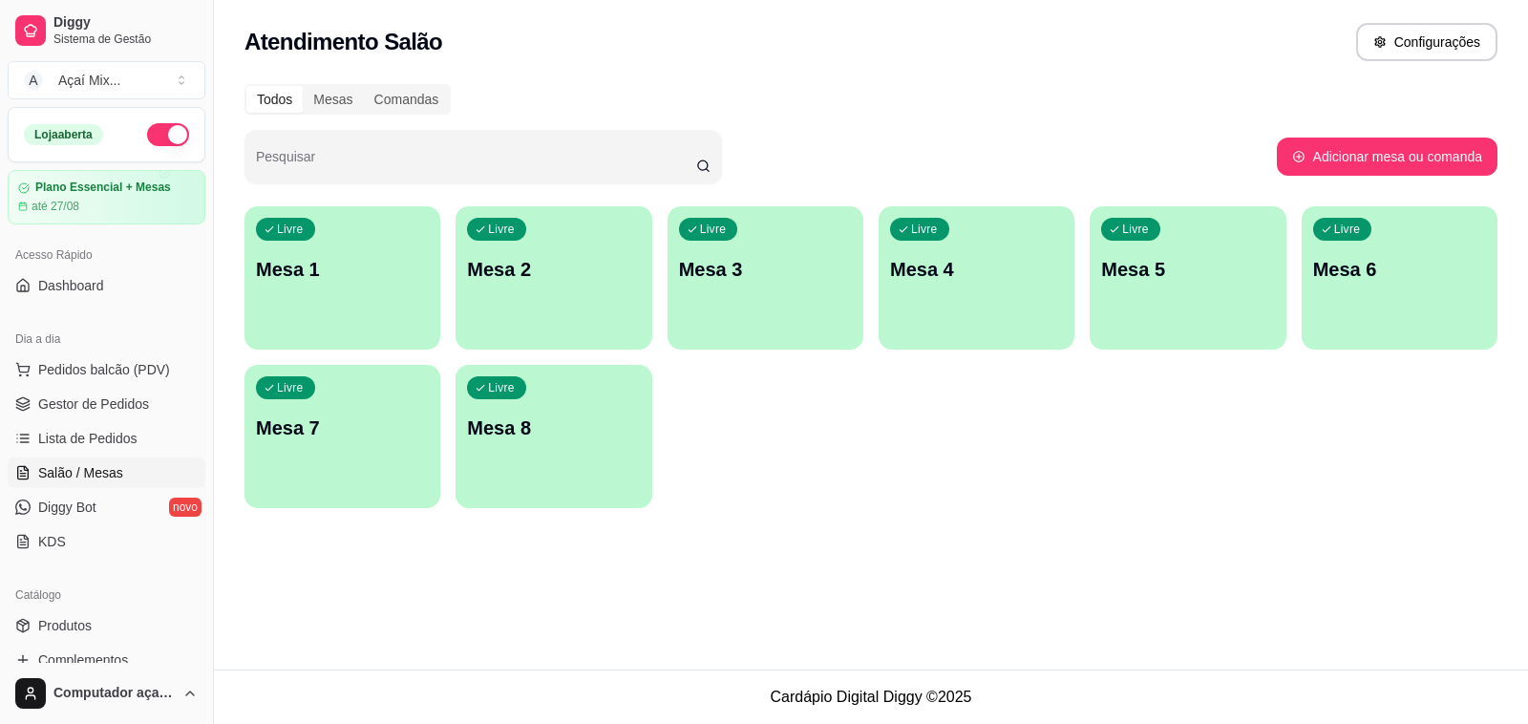
click at [82, 469] on span "Salão / Mesas" at bounding box center [80, 472] width 85 height 19
click at [401, 336] on div "button" at bounding box center [342, 336] width 190 height 22
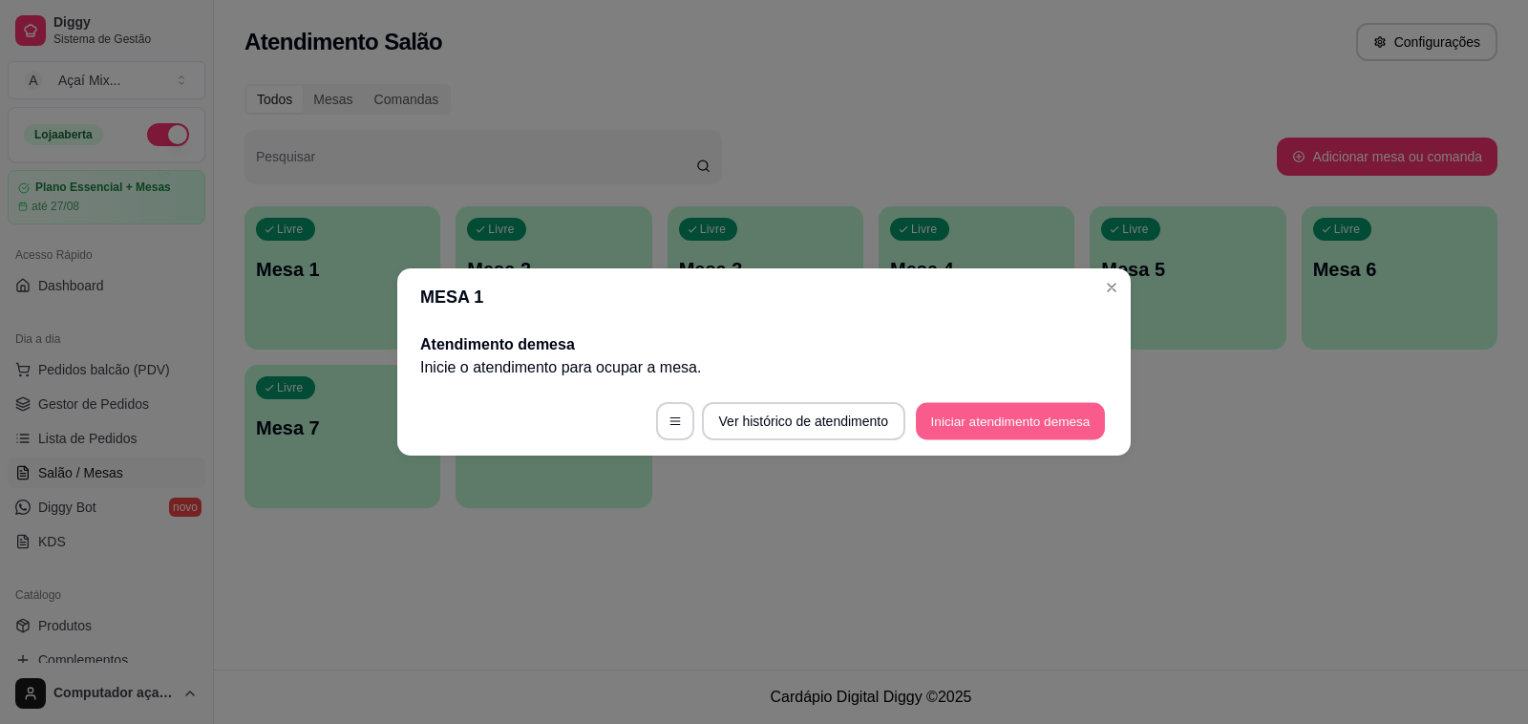
click at [1003, 427] on button "Iniciar atendimento de mesa" at bounding box center [1010, 421] width 189 height 37
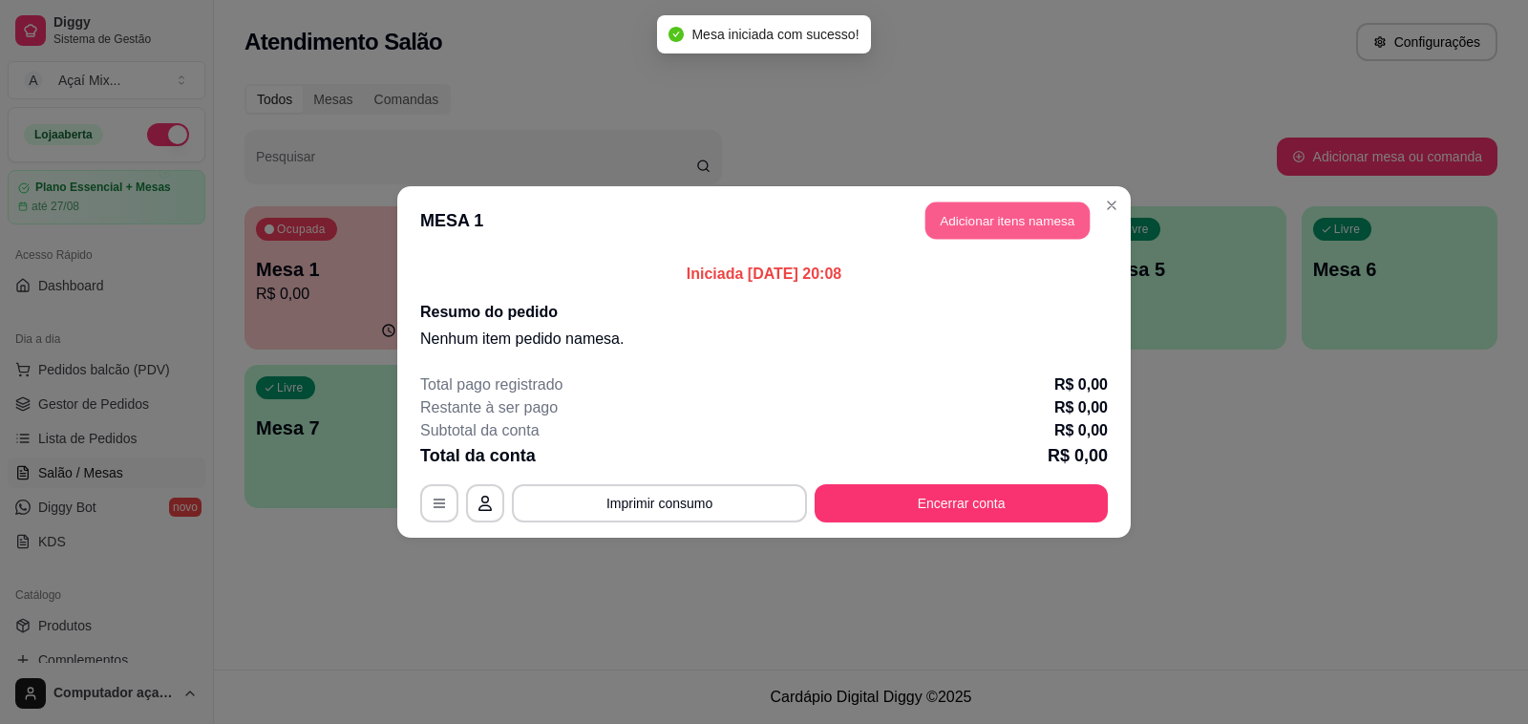
click at [1000, 227] on button "Adicionar itens na mesa" at bounding box center [1008, 220] width 164 height 37
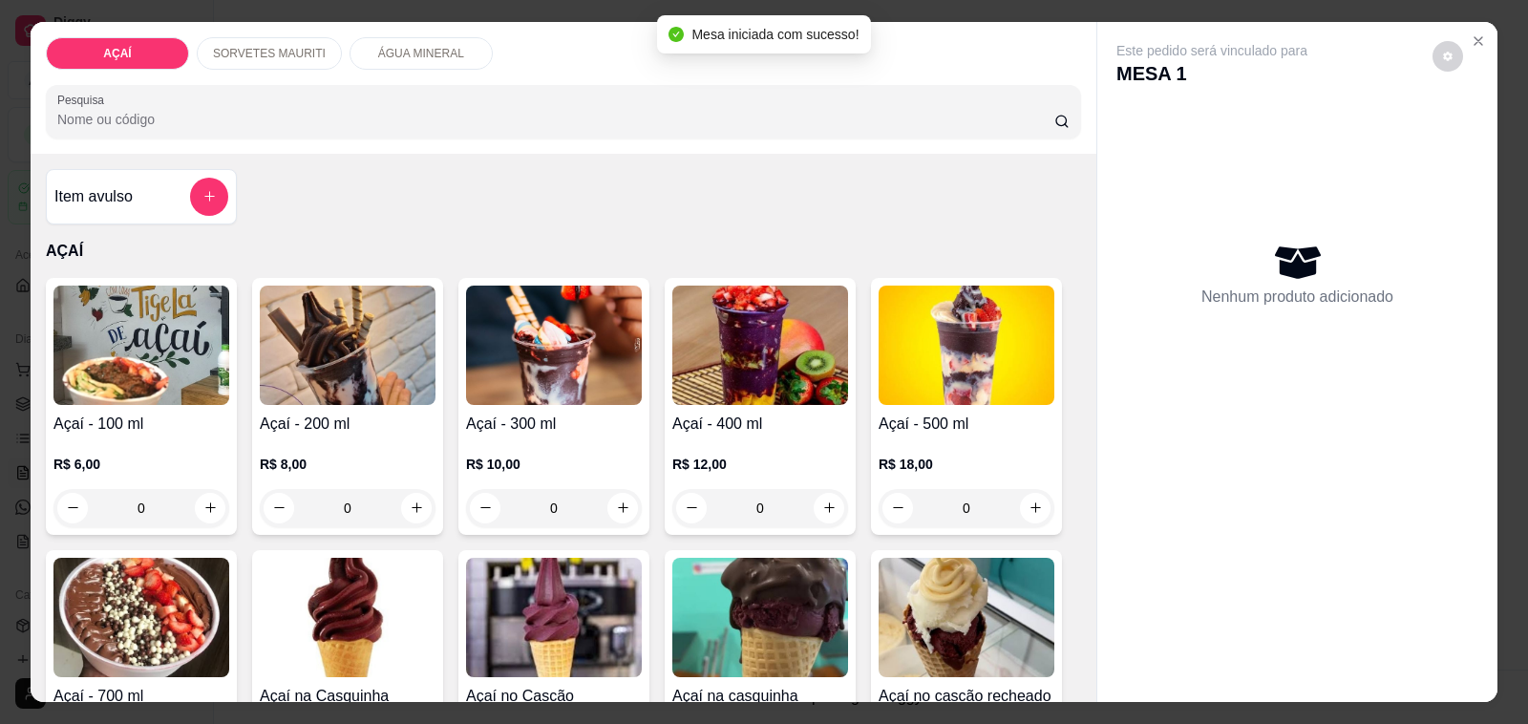
click at [328, 413] on h4 "Açaí - 200 ml" at bounding box center [348, 424] width 176 height 23
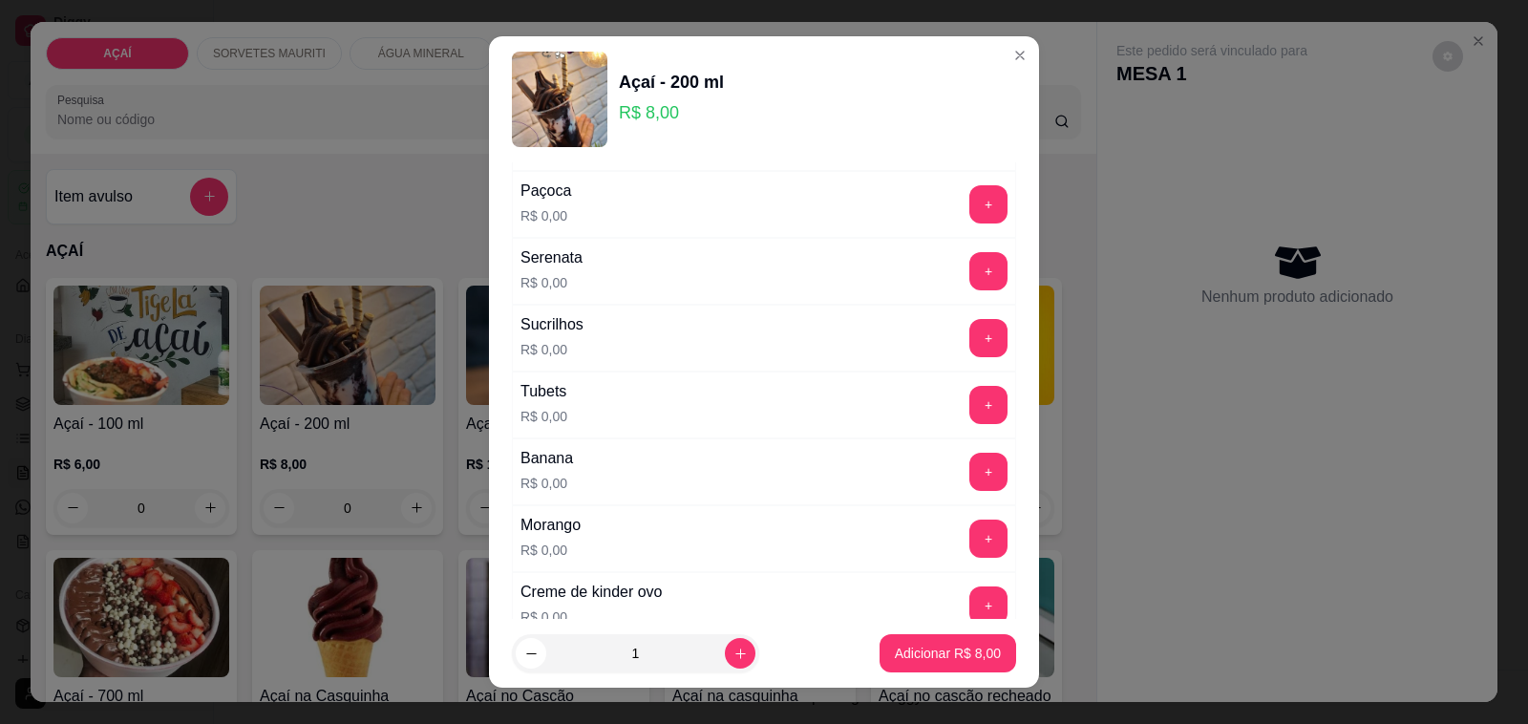
scroll to position [2448, 0]
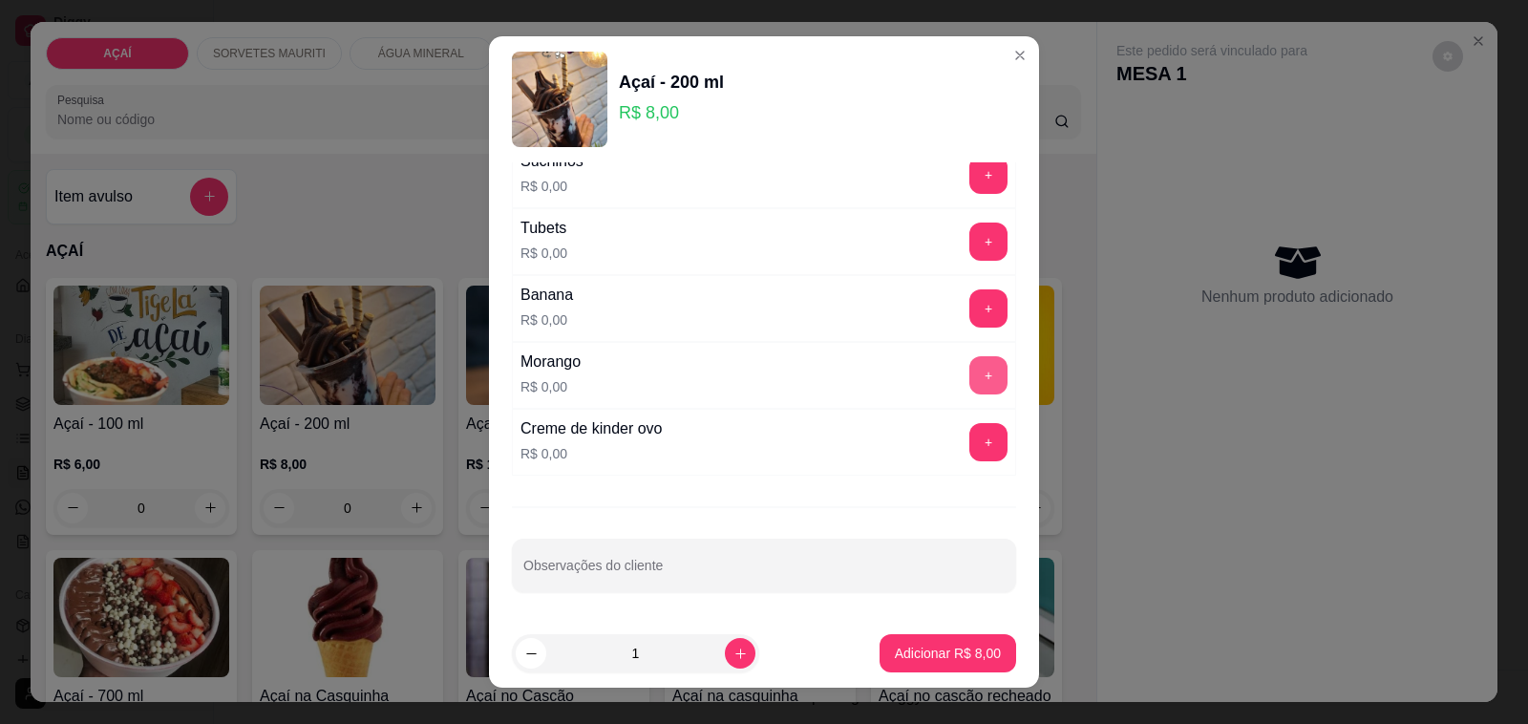
click at [970, 387] on button "+" at bounding box center [989, 375] width 38 height 38
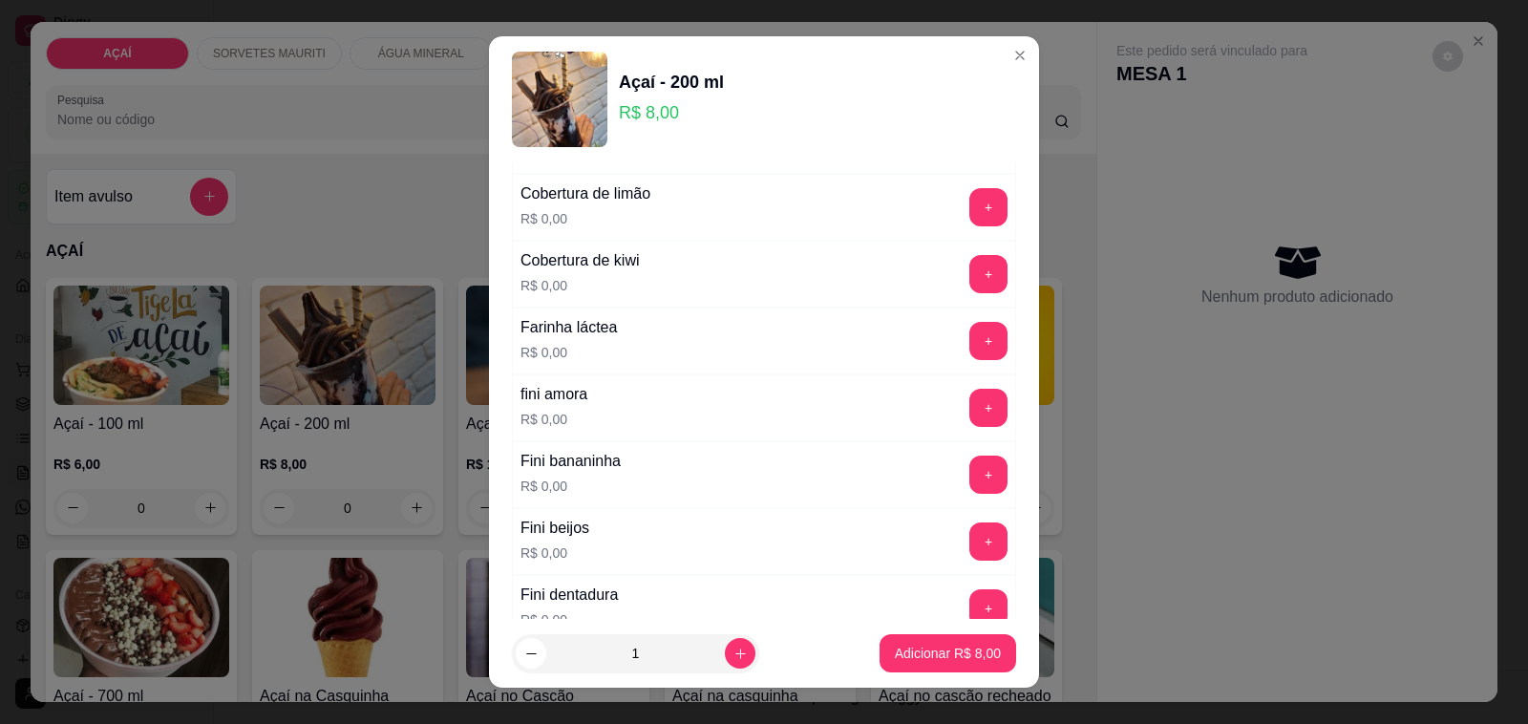
scroll to position [1248, 0]
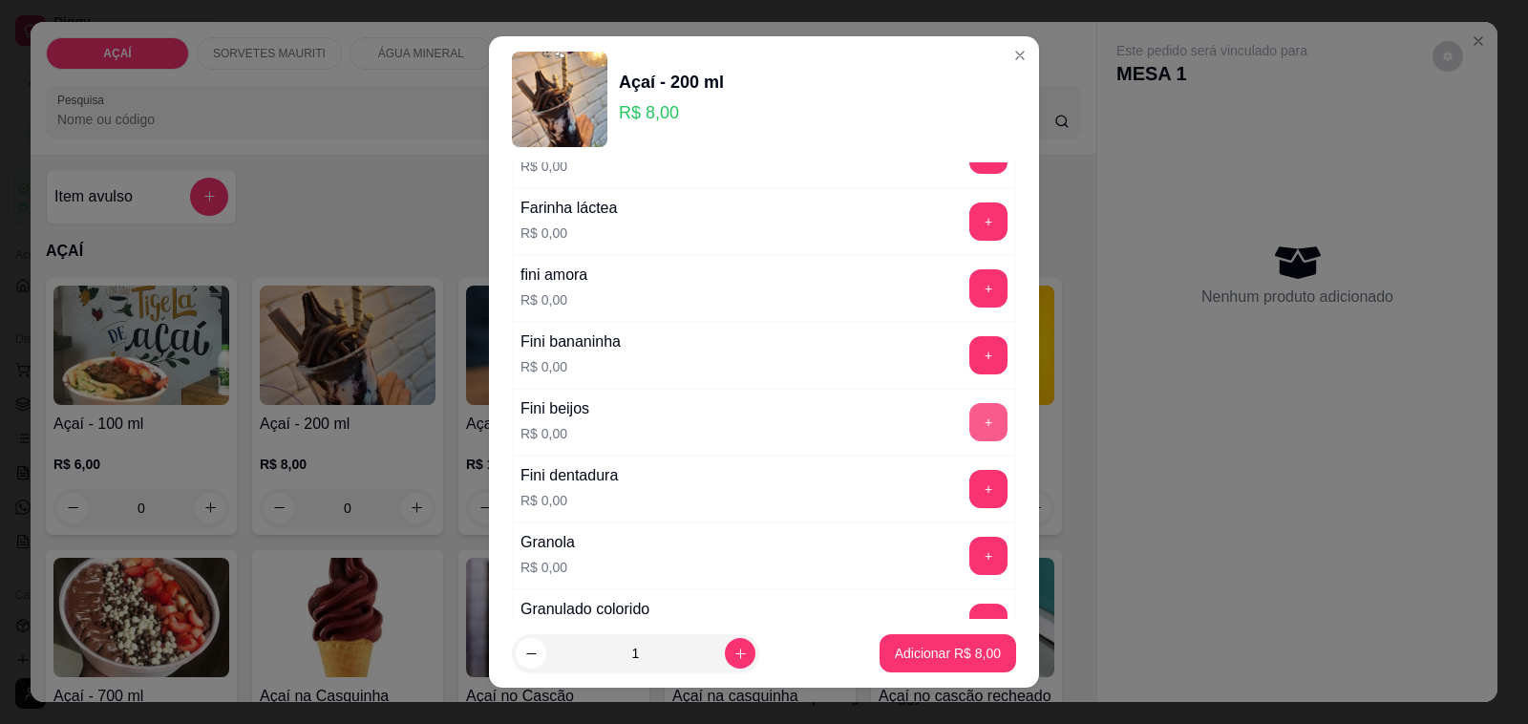
click at [970, 425] on button "+" at bounding box center [989, 422] width 38 height 38
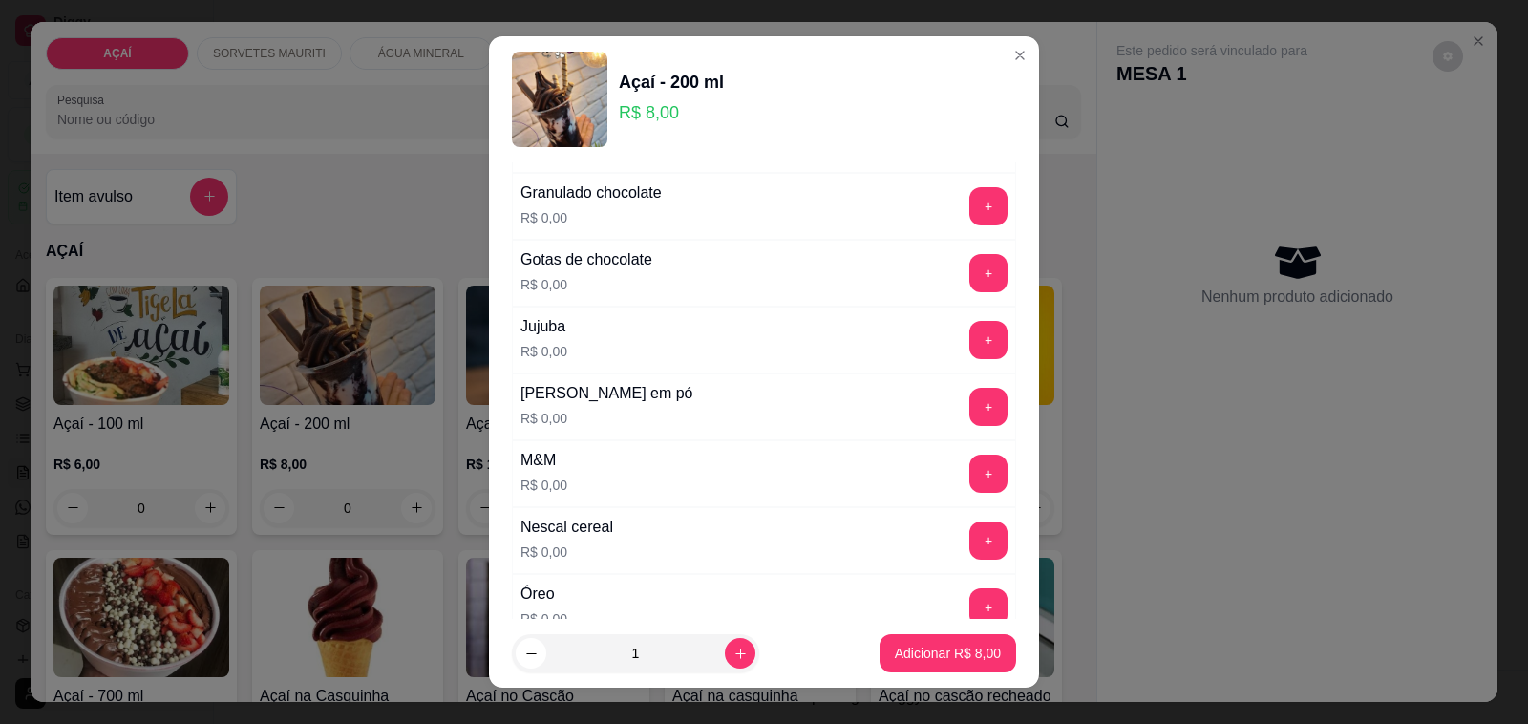
scroll to position [1612, 0]
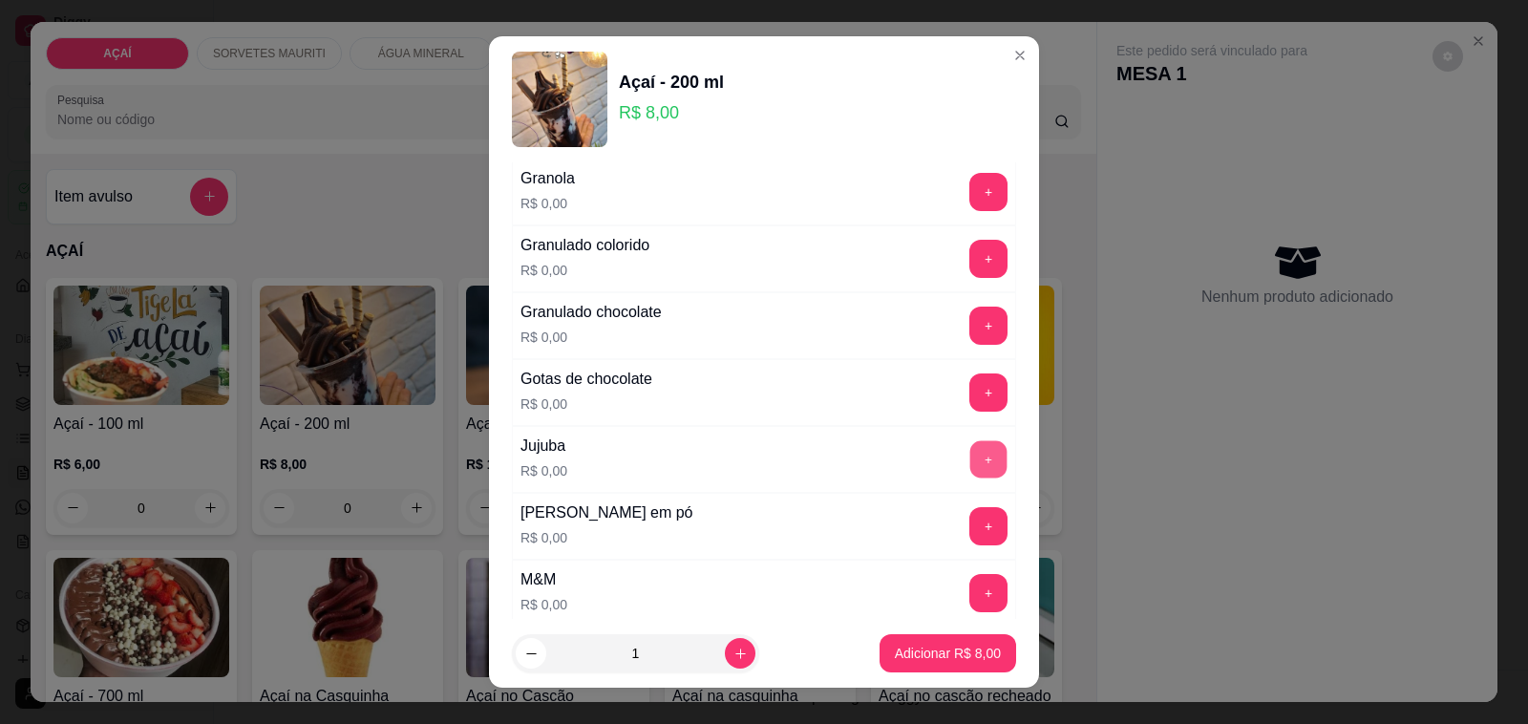
click at [970, 458] on button "+" at bounding box center [988, 459] width 37 height 37
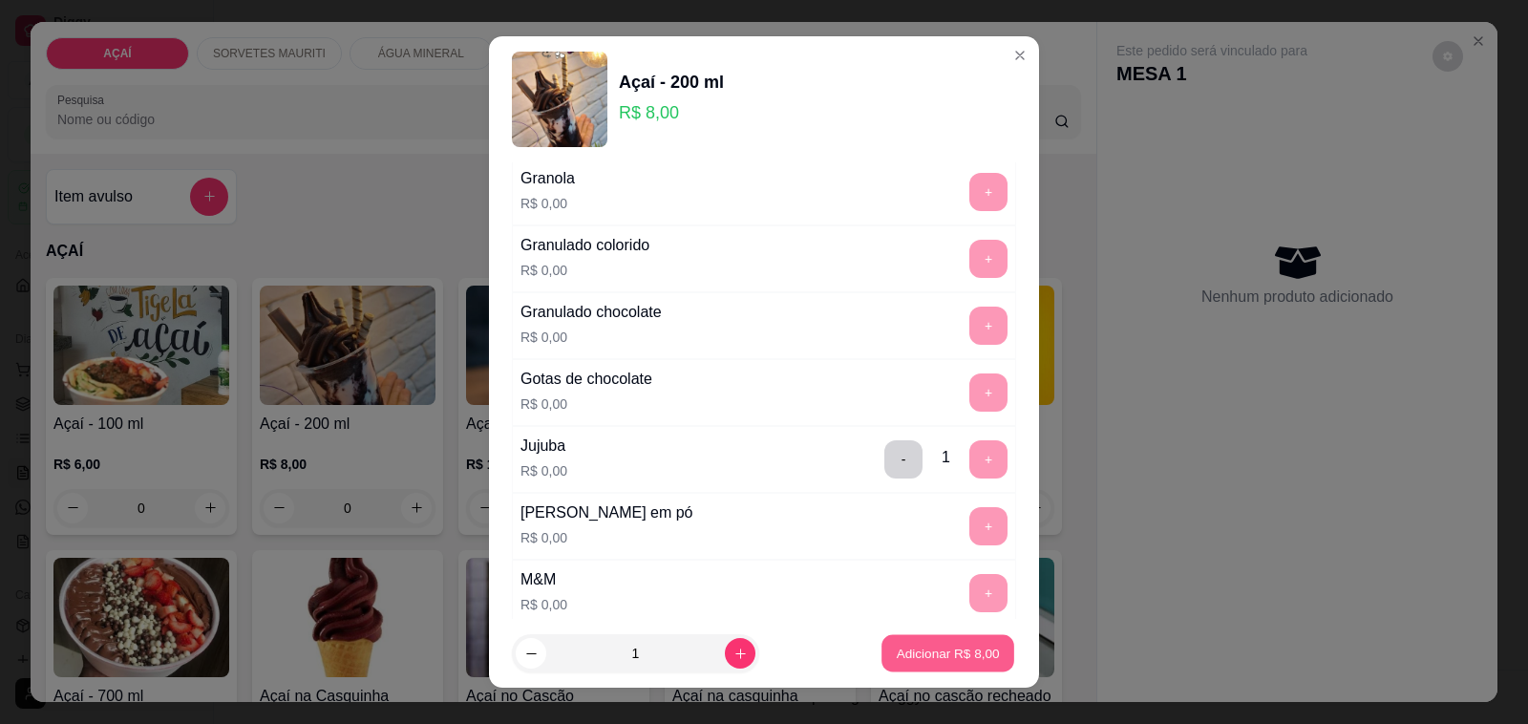
click at [929, 661] on p "Adicionar R$ 8,00" at bounding box center [947, 653] width 103 height 18
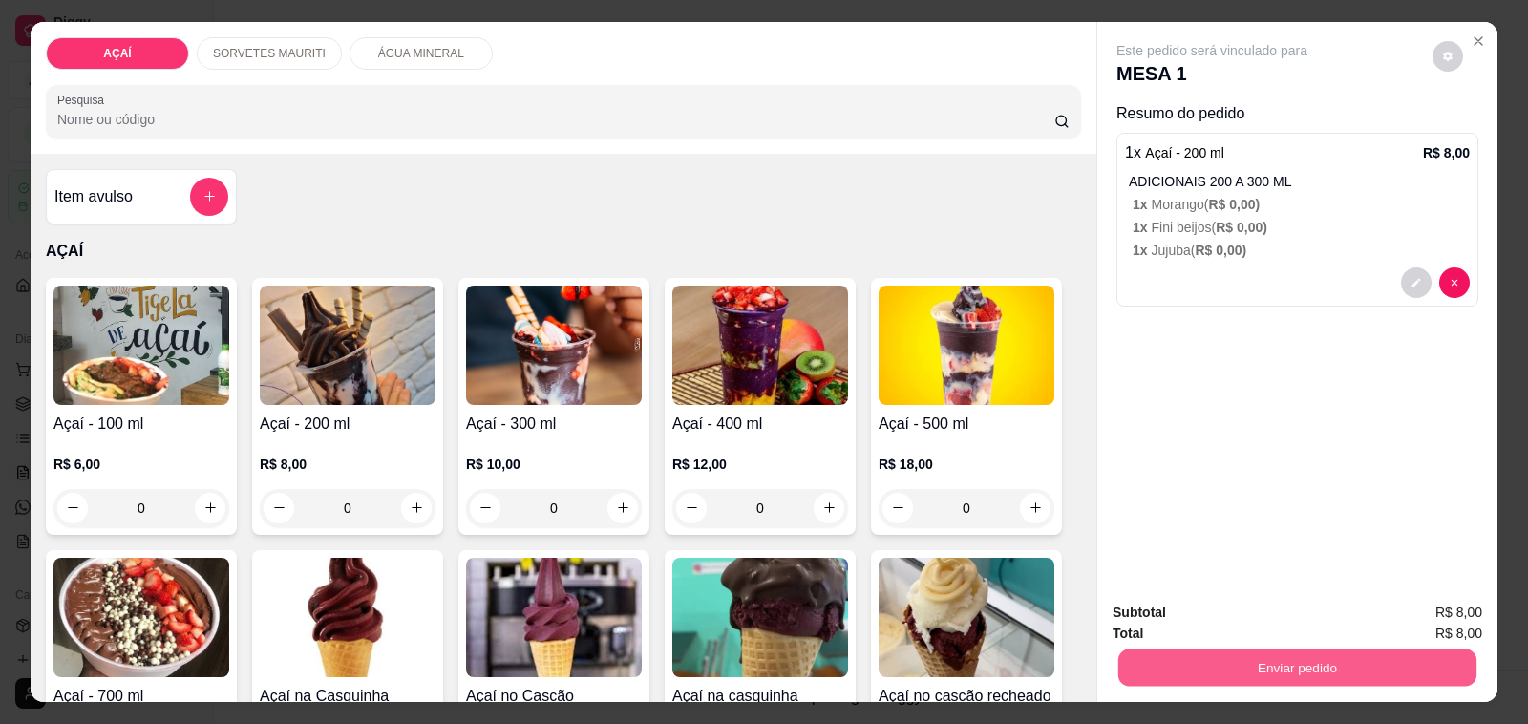
click at [1154, 654] on button "Enviar pedido" at bounding box center [1298, 668] width 358 height 37
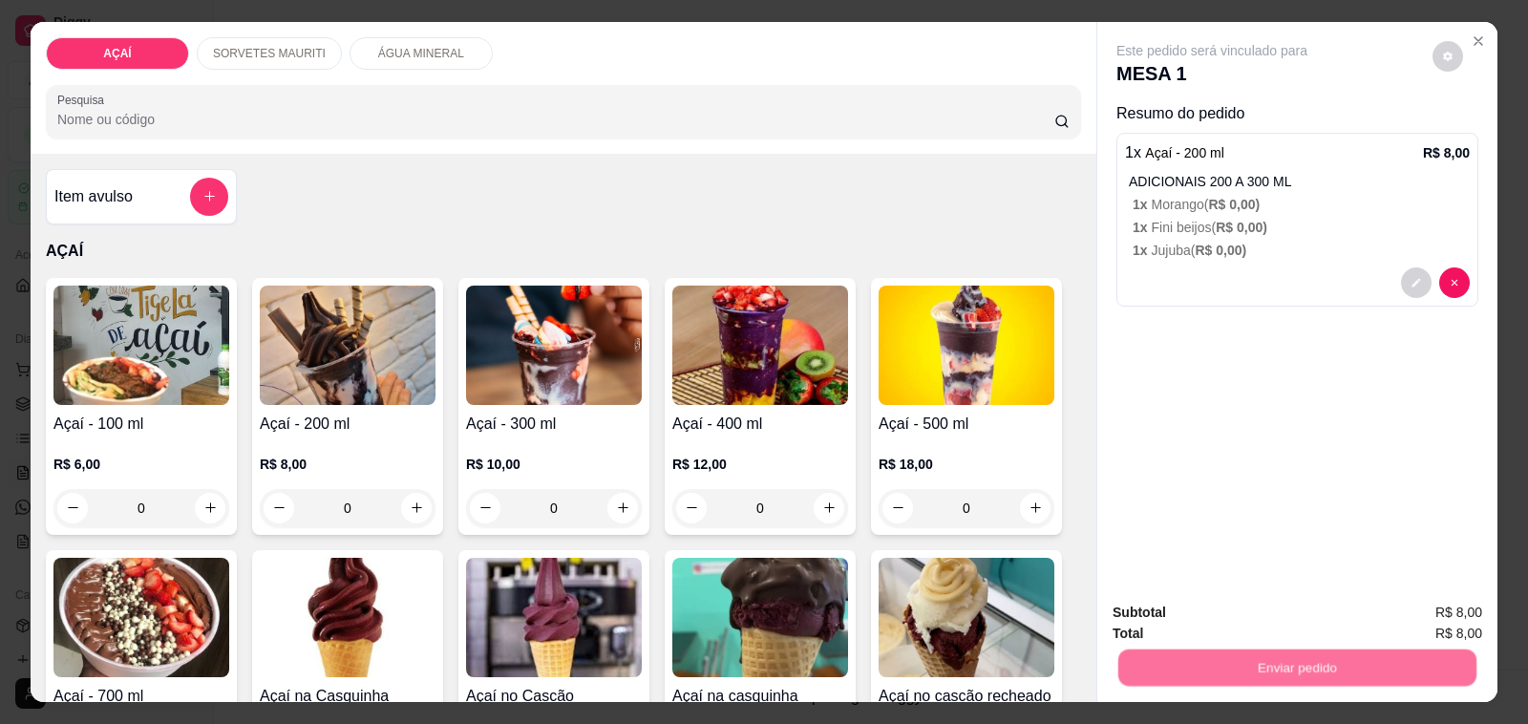
click at [1230, 611] on button "Não registrar e enviar pedido" at bounding box center [1233, 613] width 199 height 36
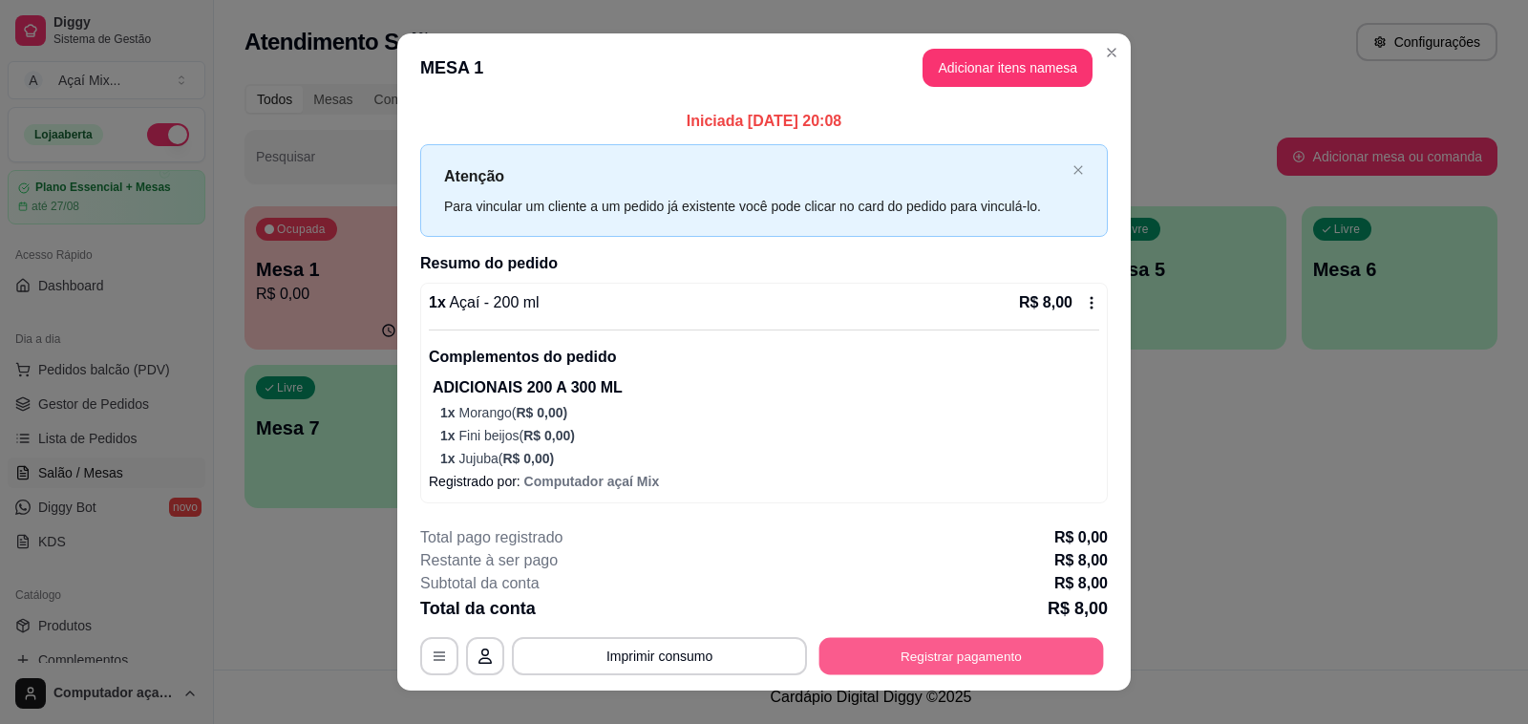
click at [1039, 664] on button "Registrar pagamento" at bounding box center [962, 656] width 285 height 37
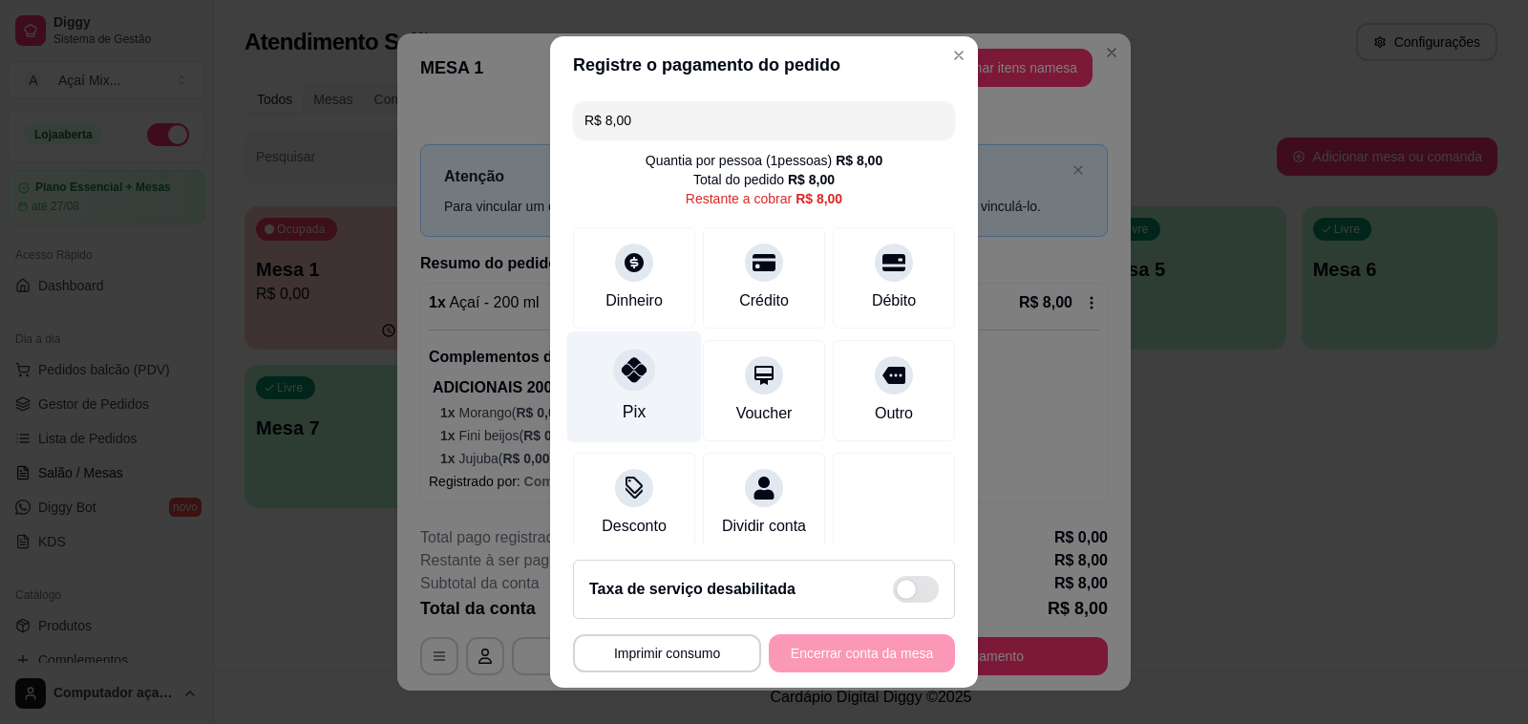
click at [642, 390] on div "Pix" at bounding box center [634, 387] width 135 height 112
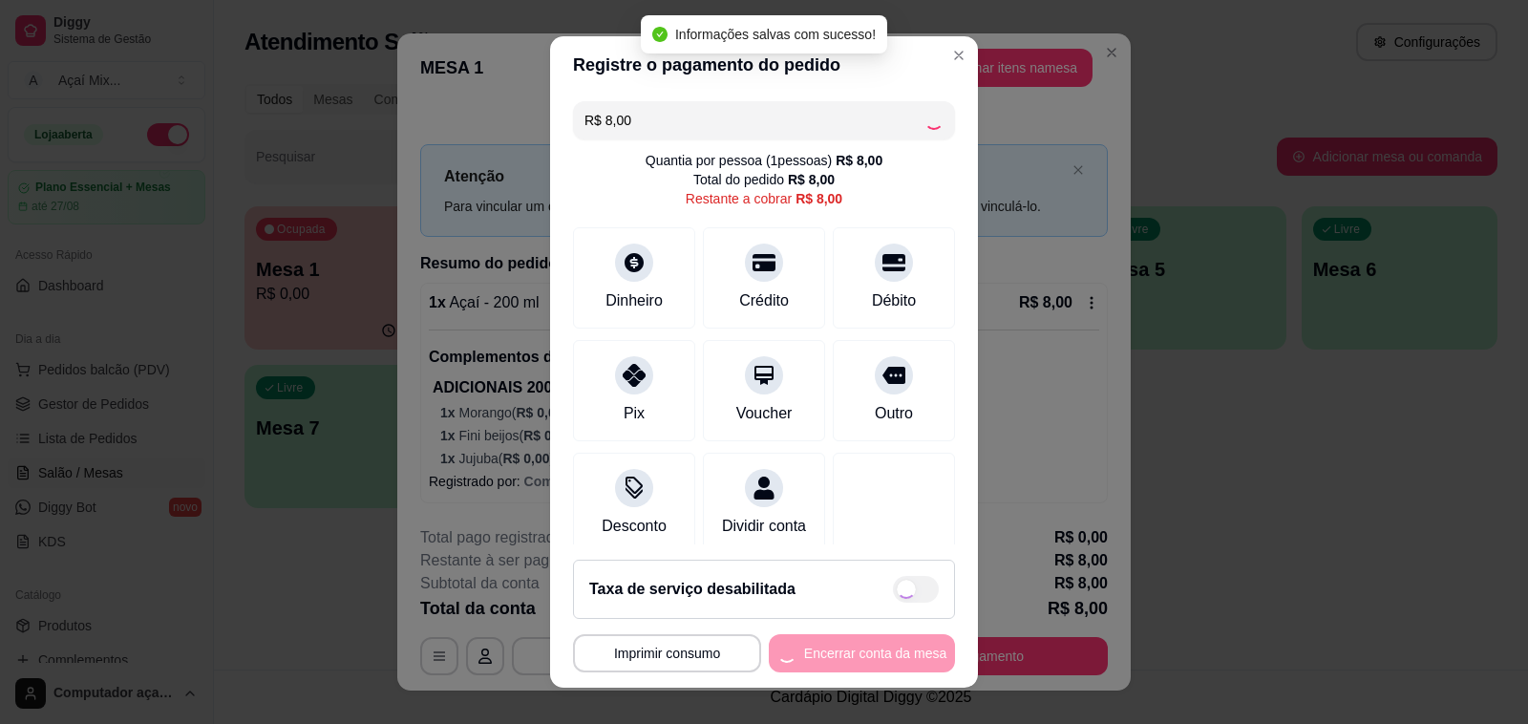
type input "R$ 0,00"
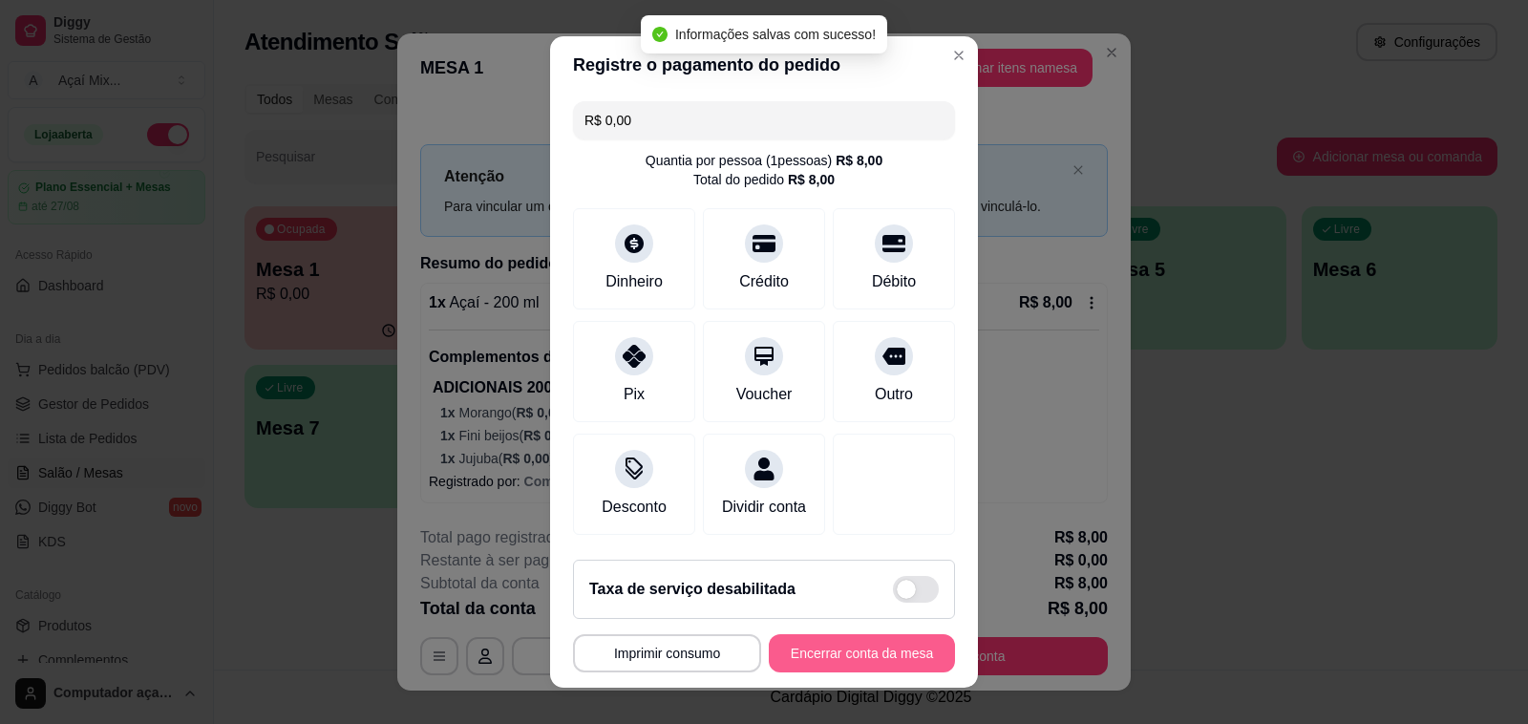
click at [855, 660] on button "Encerrar conta da mesa" at bounding box center [862, 653] width 186 height 38
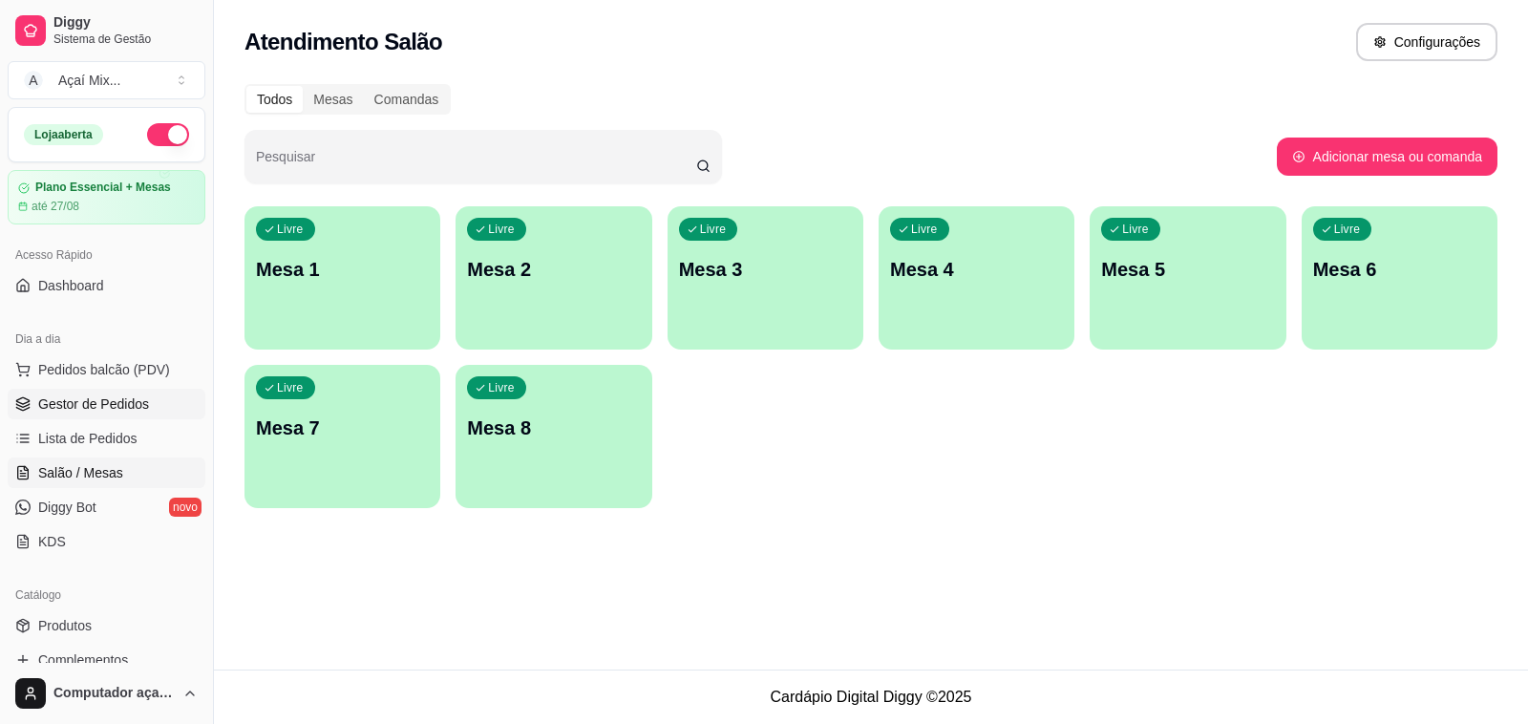
click at [75, 403] on span "Gestor de Pedidos" at bounding box center [93, 403] width 111 height 19
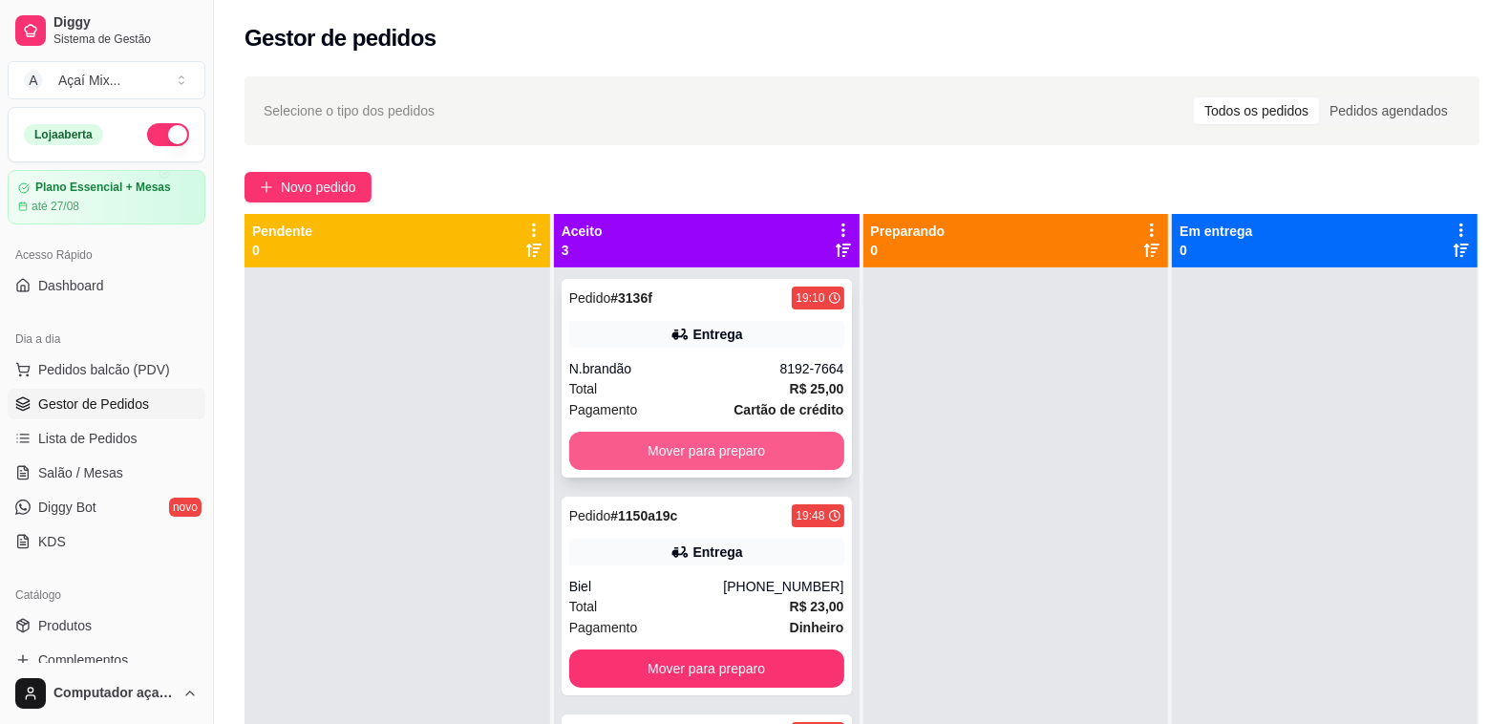
click at [600, 433] on button "Mover para preparo" at bounding box center [706, 451] width 275 height 38
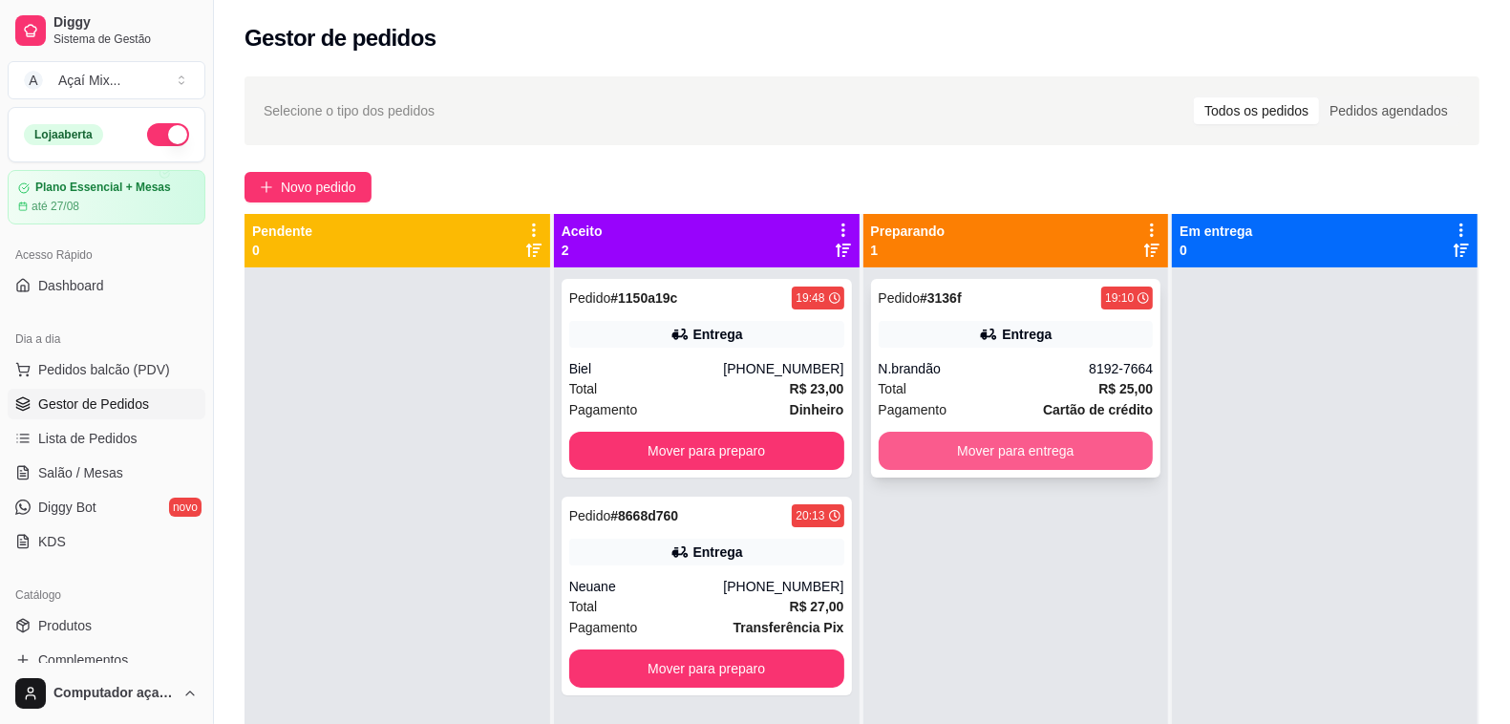
click at [1110, 447] on button "Mover para entrega" at bounding box center [1016, 451] width 275 height 38
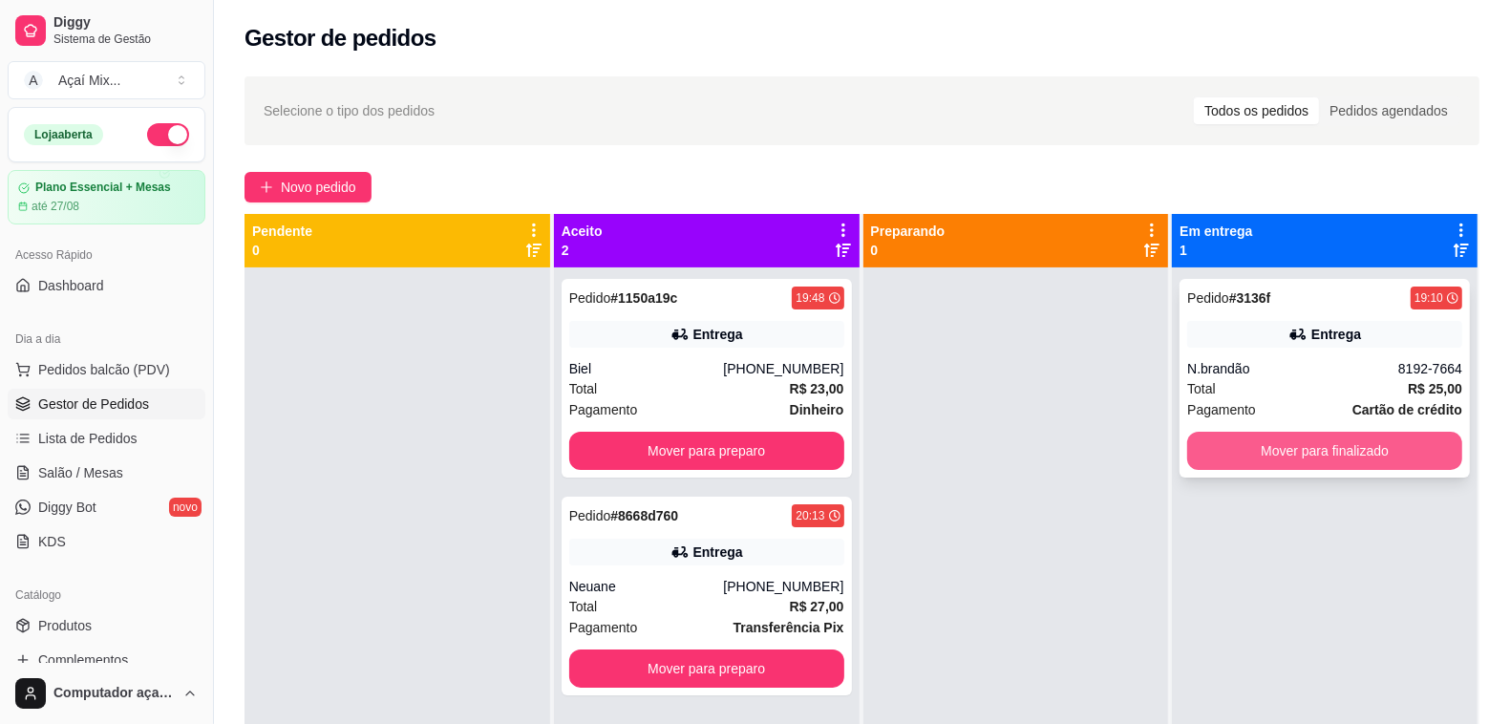
click at [1278, 455] on button "Mover para finalizado" at bounding box center [1324, 451] width 275 height 38
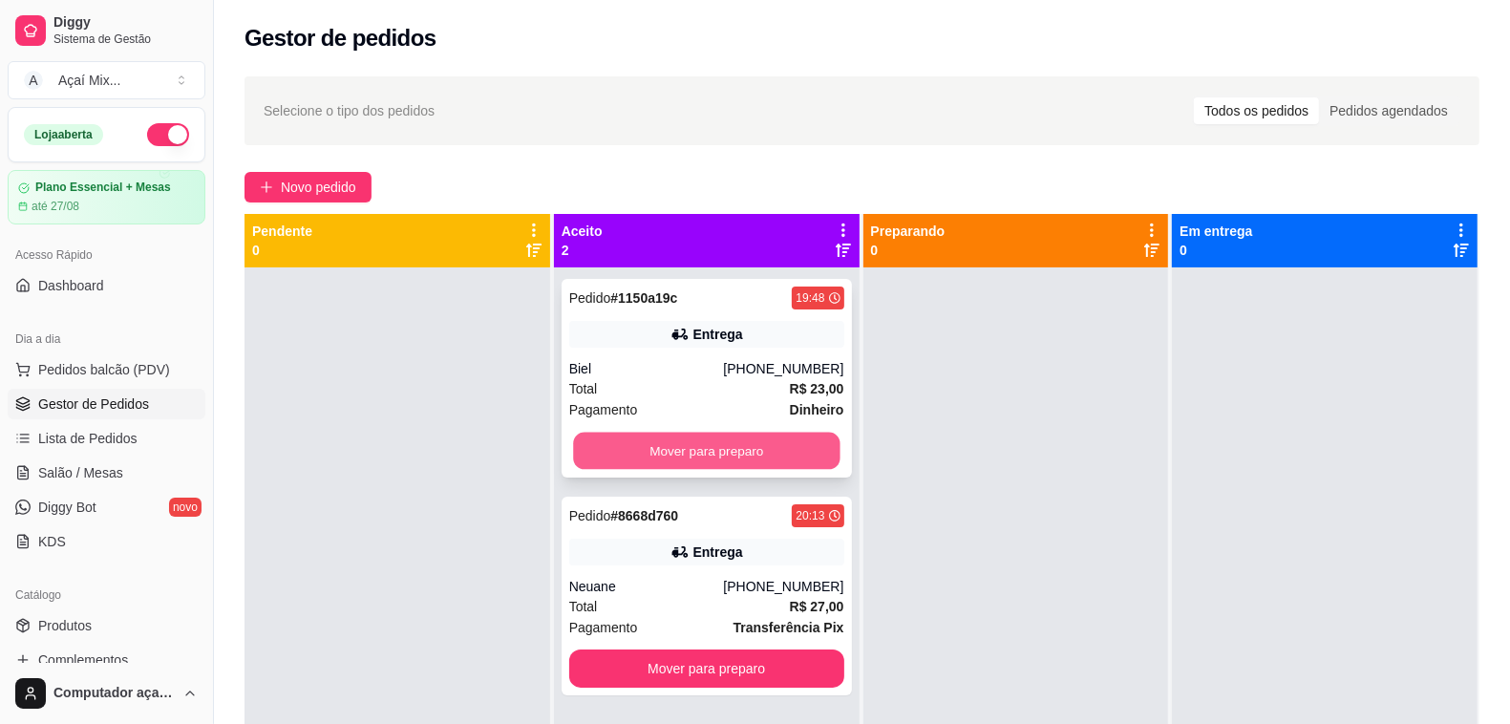
click at [731, 447] on button "Mover para preparo" at bounding box center [706, 451] width 266 height 37
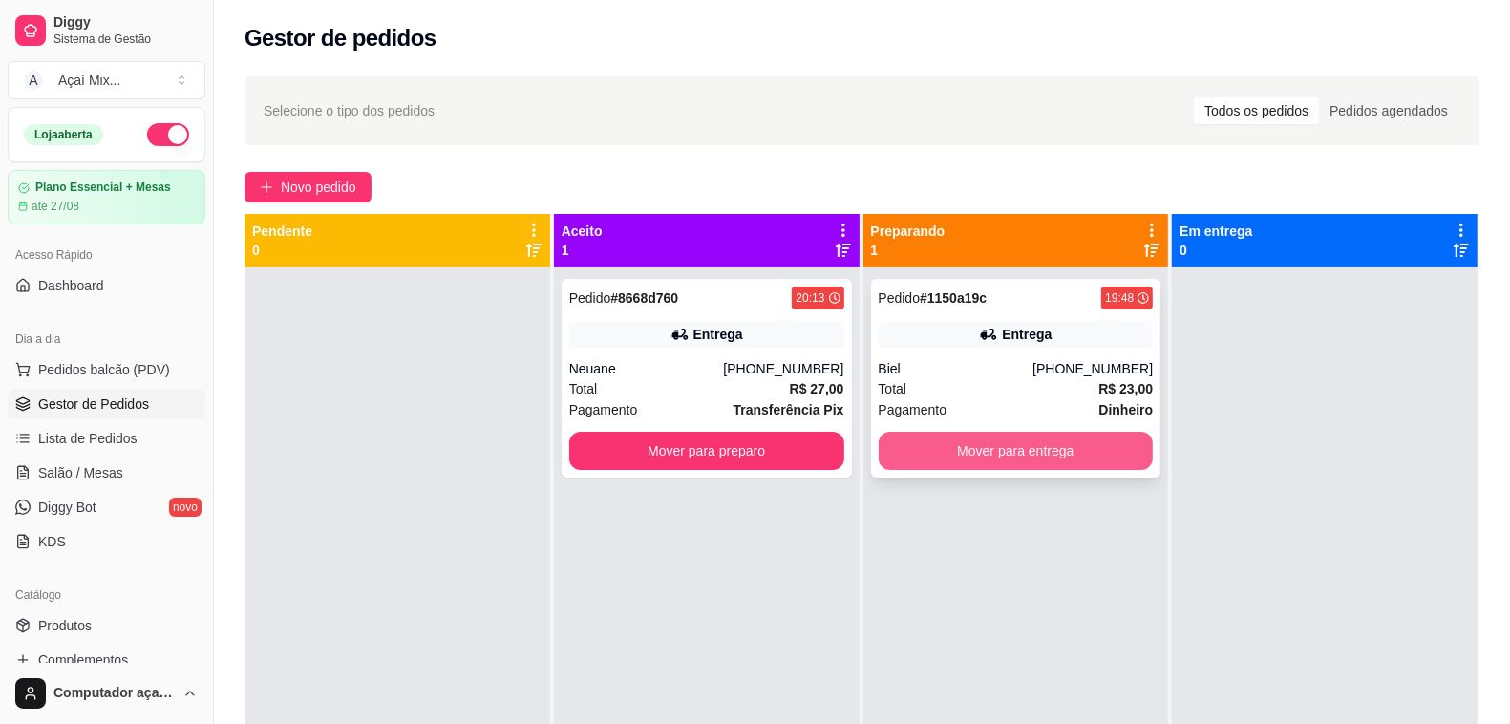
click at [1011, 447] on button "Mover para entrega" at bounding box center [1016, 451] width 275 height 38
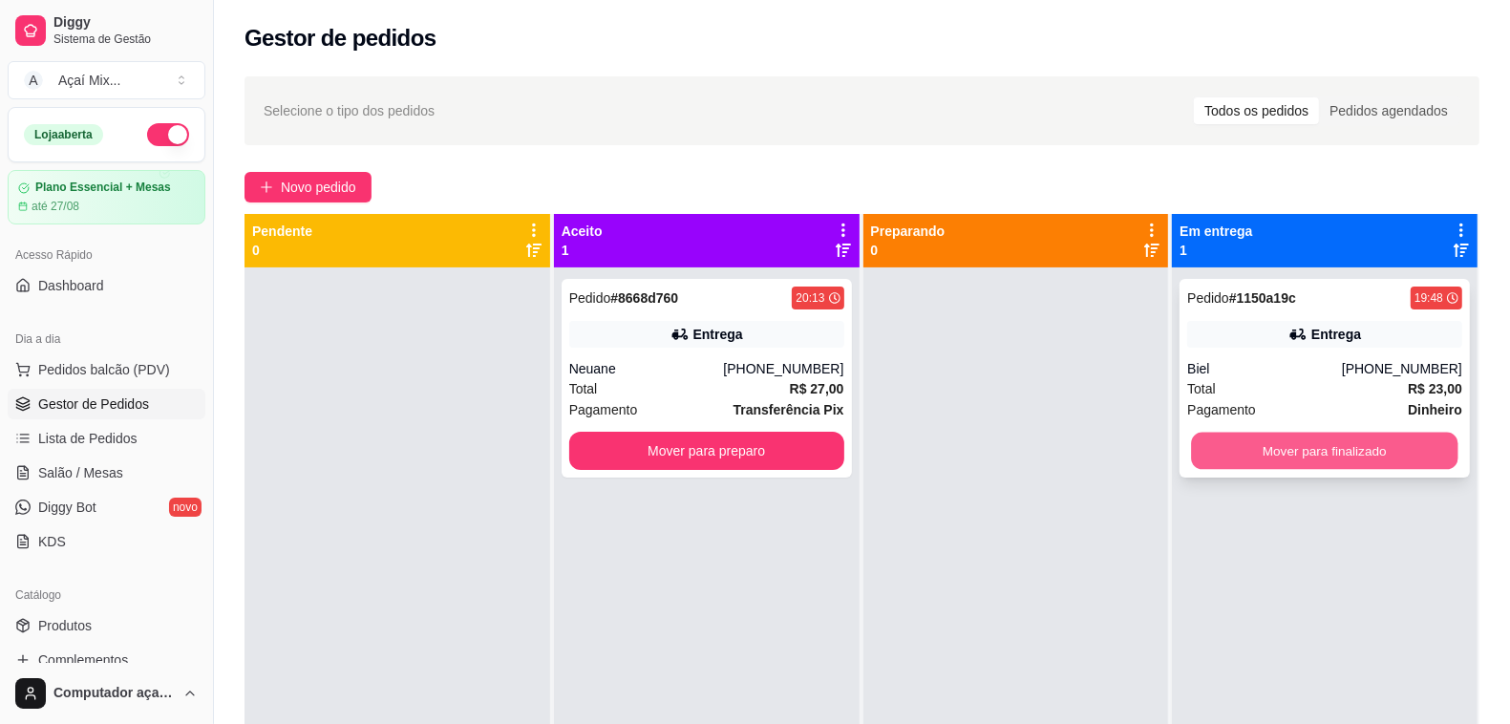
click at [1270, 451] on button "Mover para finalizado" at bounding box center [1325, 451] width 266 height 37
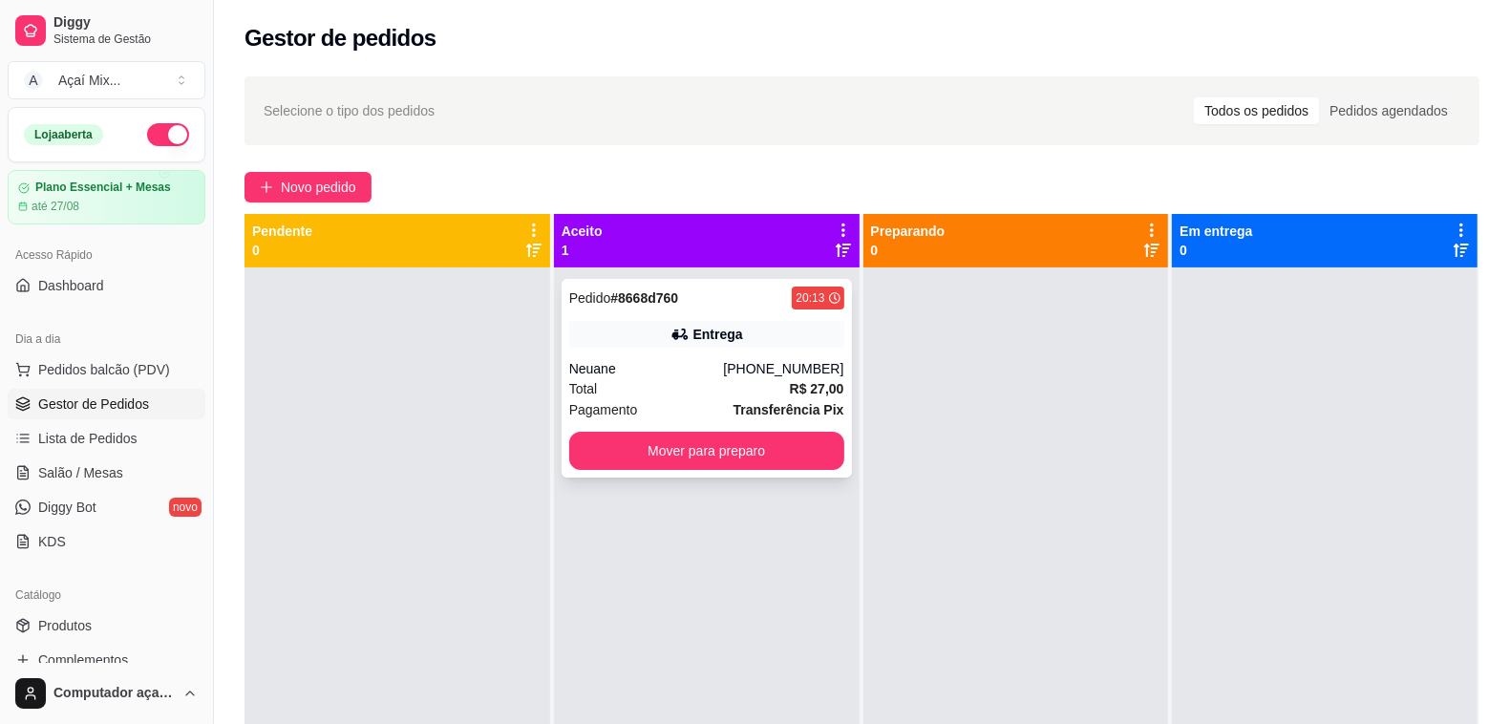
click at [680, 387] on div "Total R$ 27,00" at bounding box center [706, 388] width 275 height 21
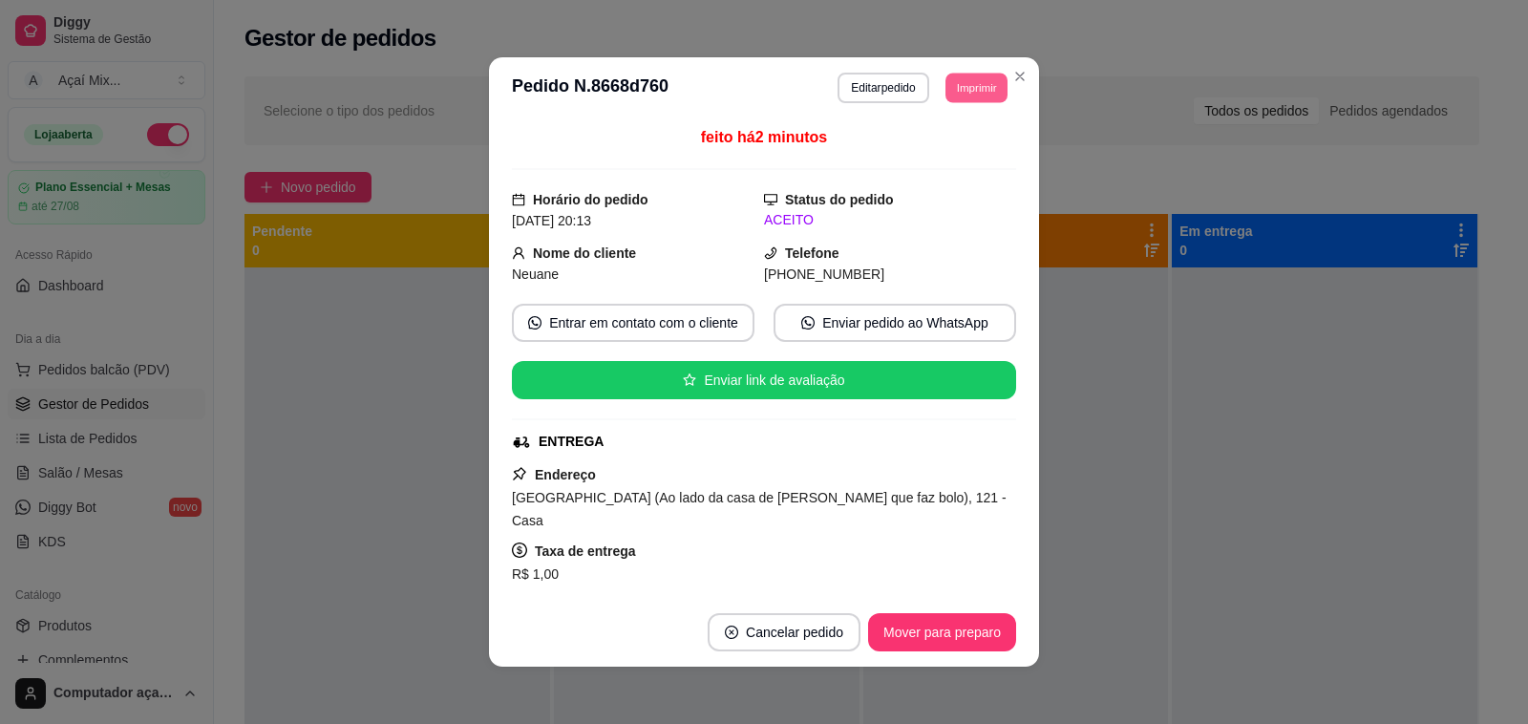
click at [970, 92] on button "Imprimir" at bounding box center [977, 88] width 62 height 30
click at [914, 162] on button "Impressora" at bounding box center [932, 155] width 139 height 31
drag, startPoint x: 917, startPoint y: 162, endPoint x: 909, endPoint y: 225, distance: 63.5
click at [909, 225] on div "ACEITO" at bounding box center [890, 220] width 252 height 20
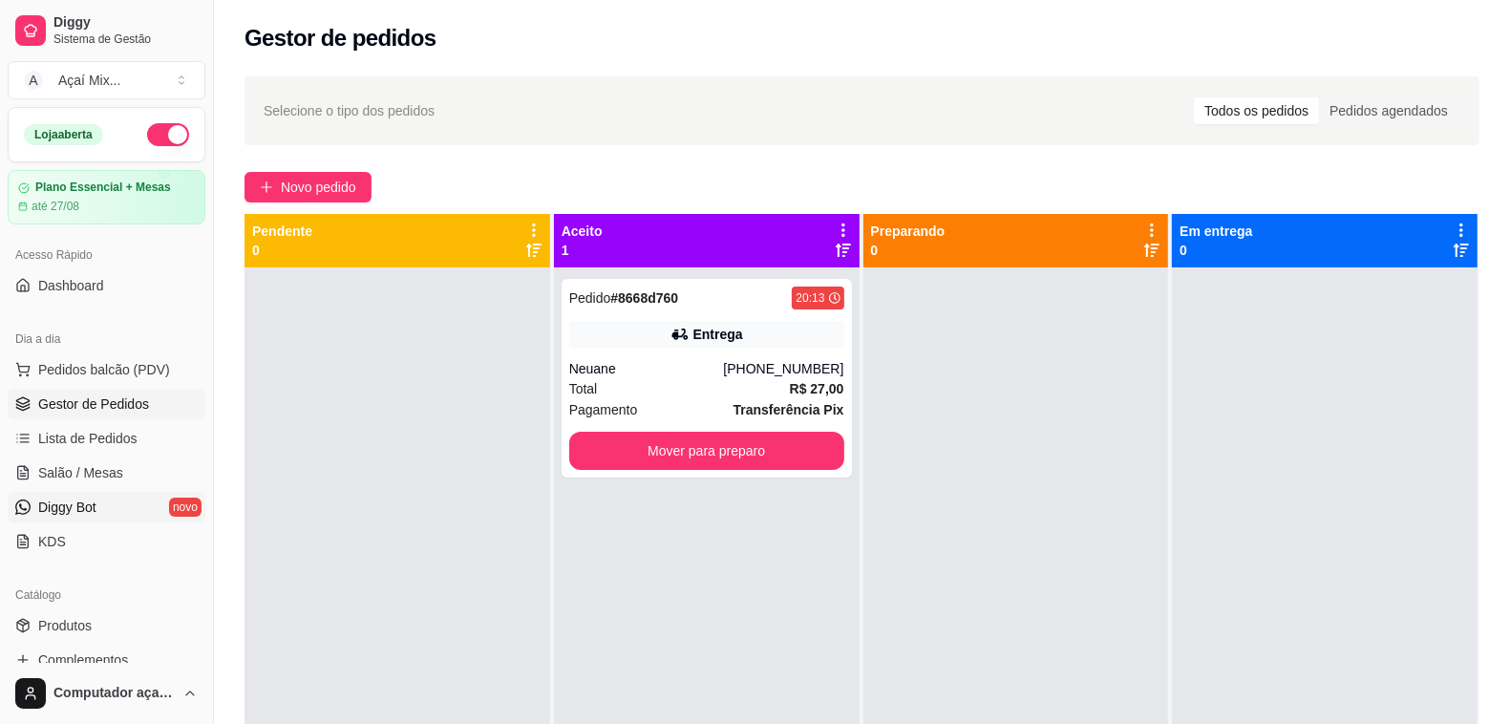
click at [14, 492] on link "Diggy Bot novo" at bounding box center [107, 507] width 198 height 31
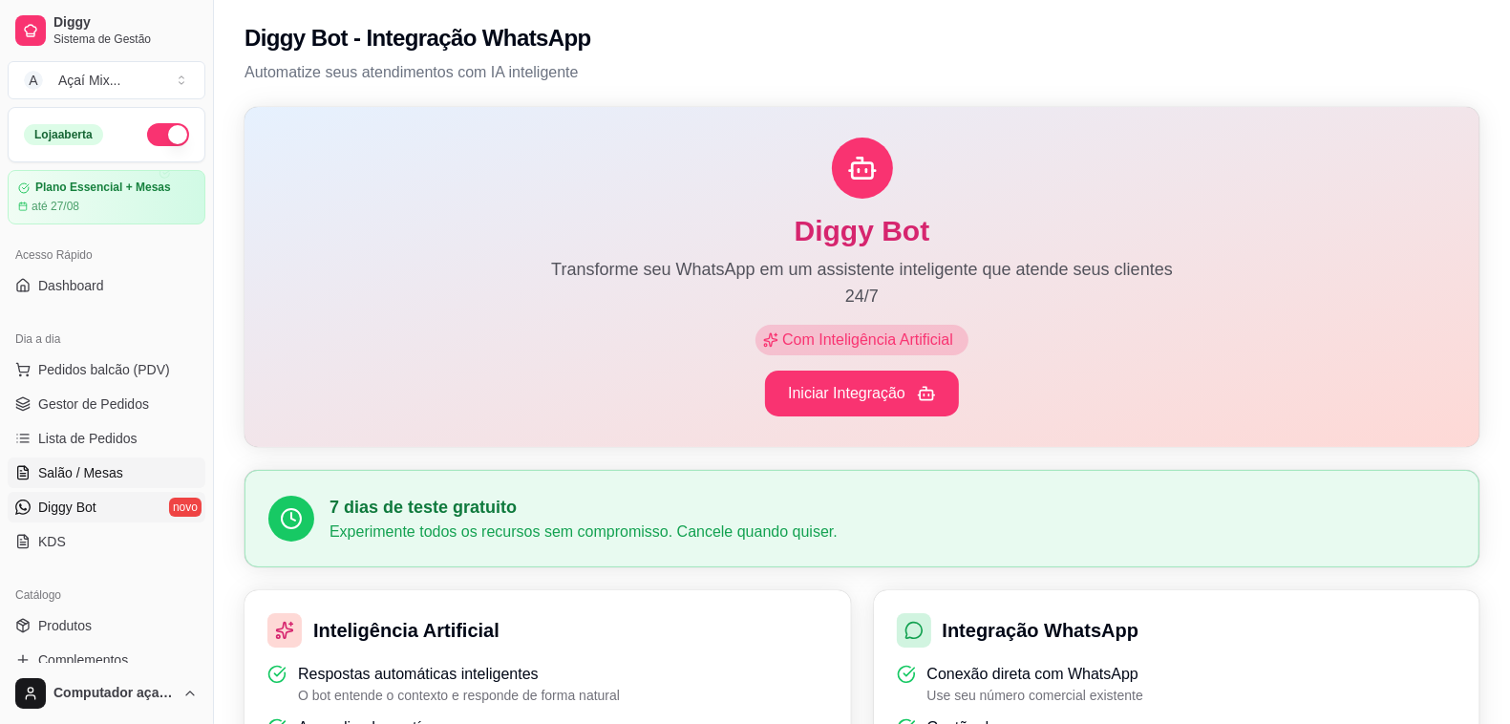
click at [33, 470] on link "Salão / Mesas" at bounding box center [107, 473] width 198 height 31
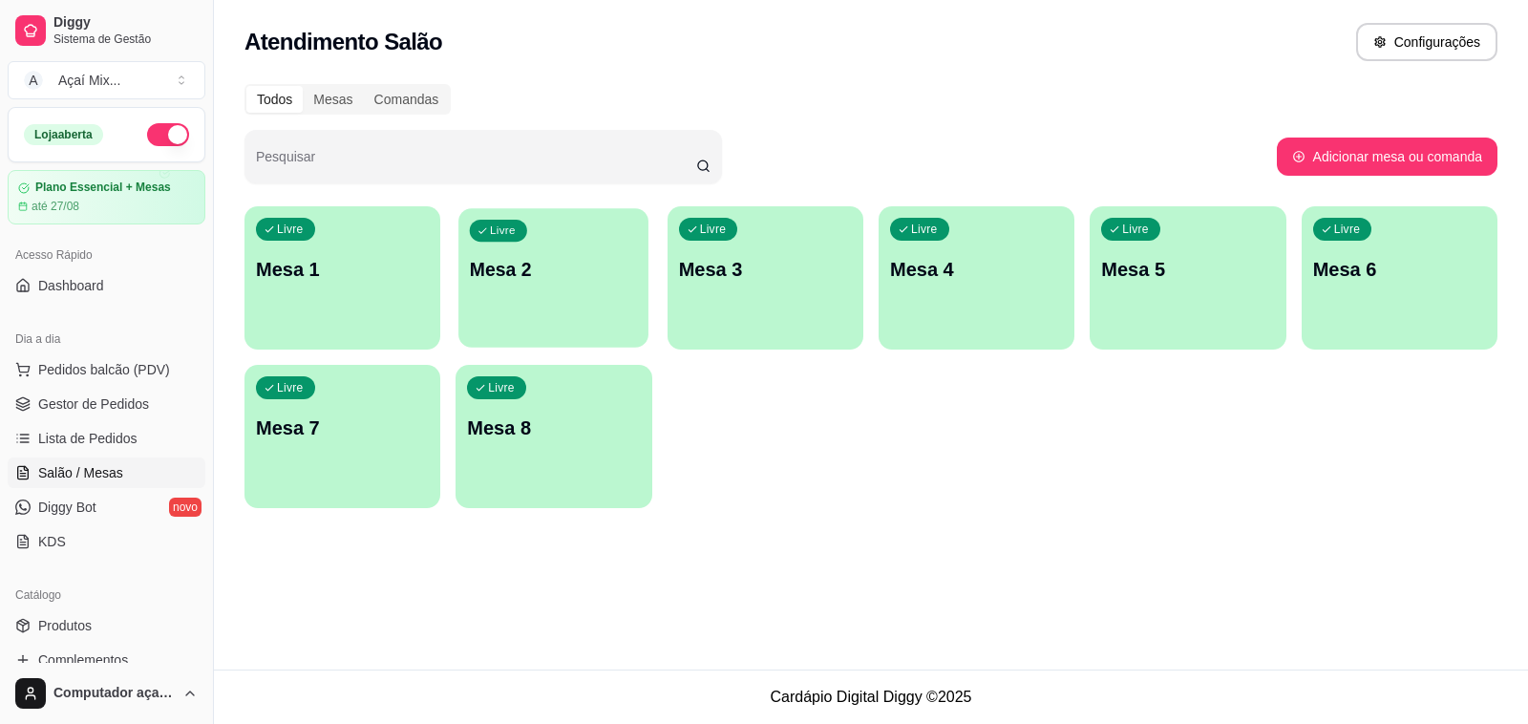
click at [550, 288] on div "Livre Mesa 2" at bounding box center [553, 266] width 190 height 117
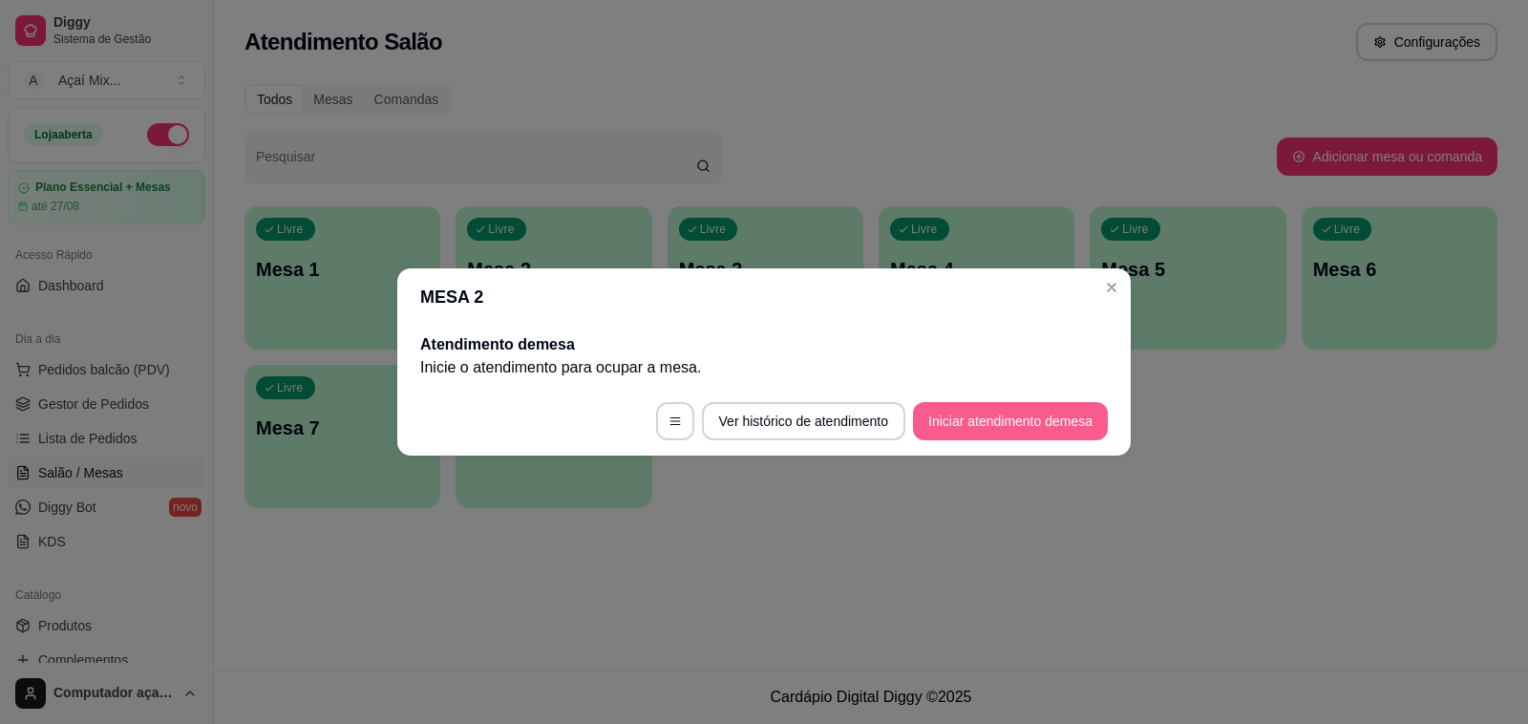
click at [1092, 416] on button "Iniciar atendimento de mesa" at bounding box center [1010, 421] width 195 height 38
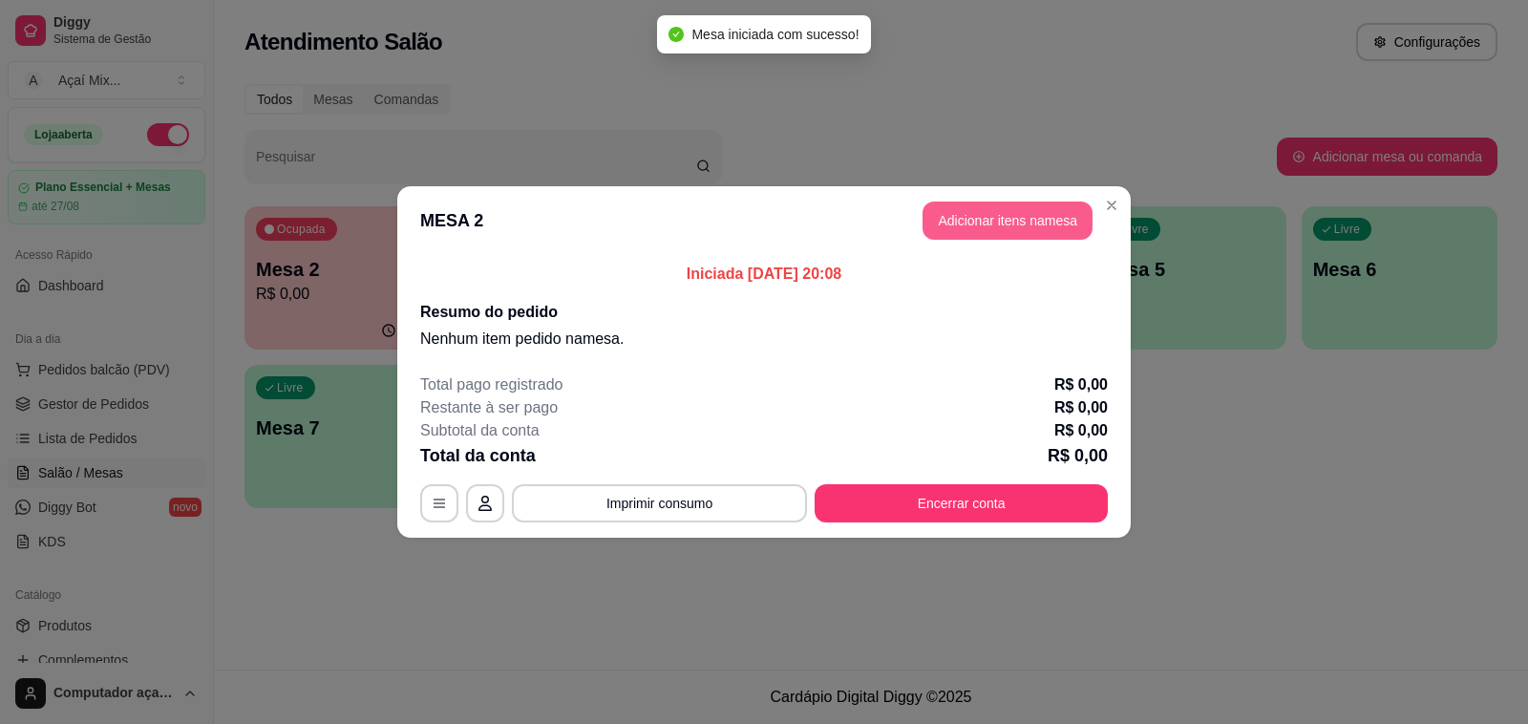
click at [1039, 213] on button "Adicionar itens na mesa" at bounding box center [1008, 221] width 170 height 38
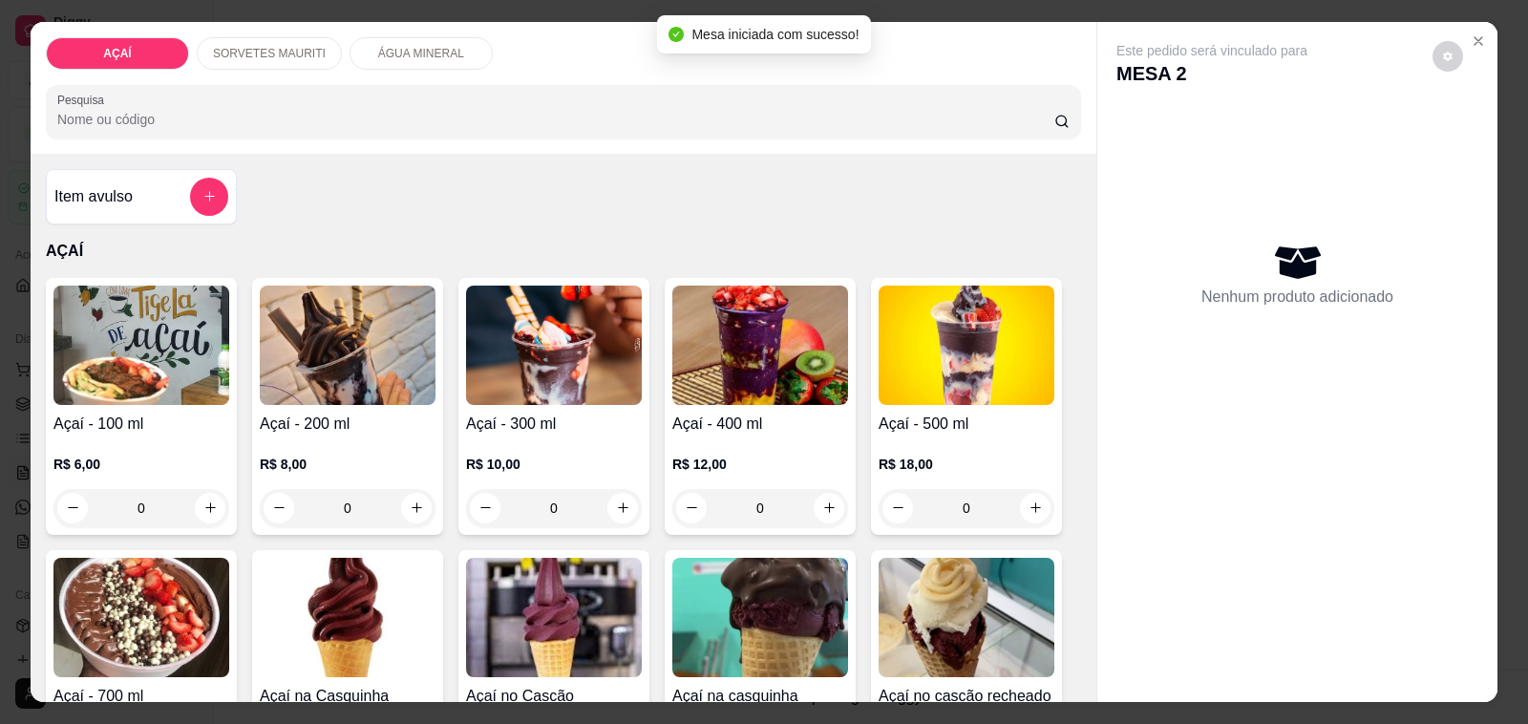
click at [541, 436] on div "R$ 10,00 0" at bounding box center [554, 482] width 176 height 92
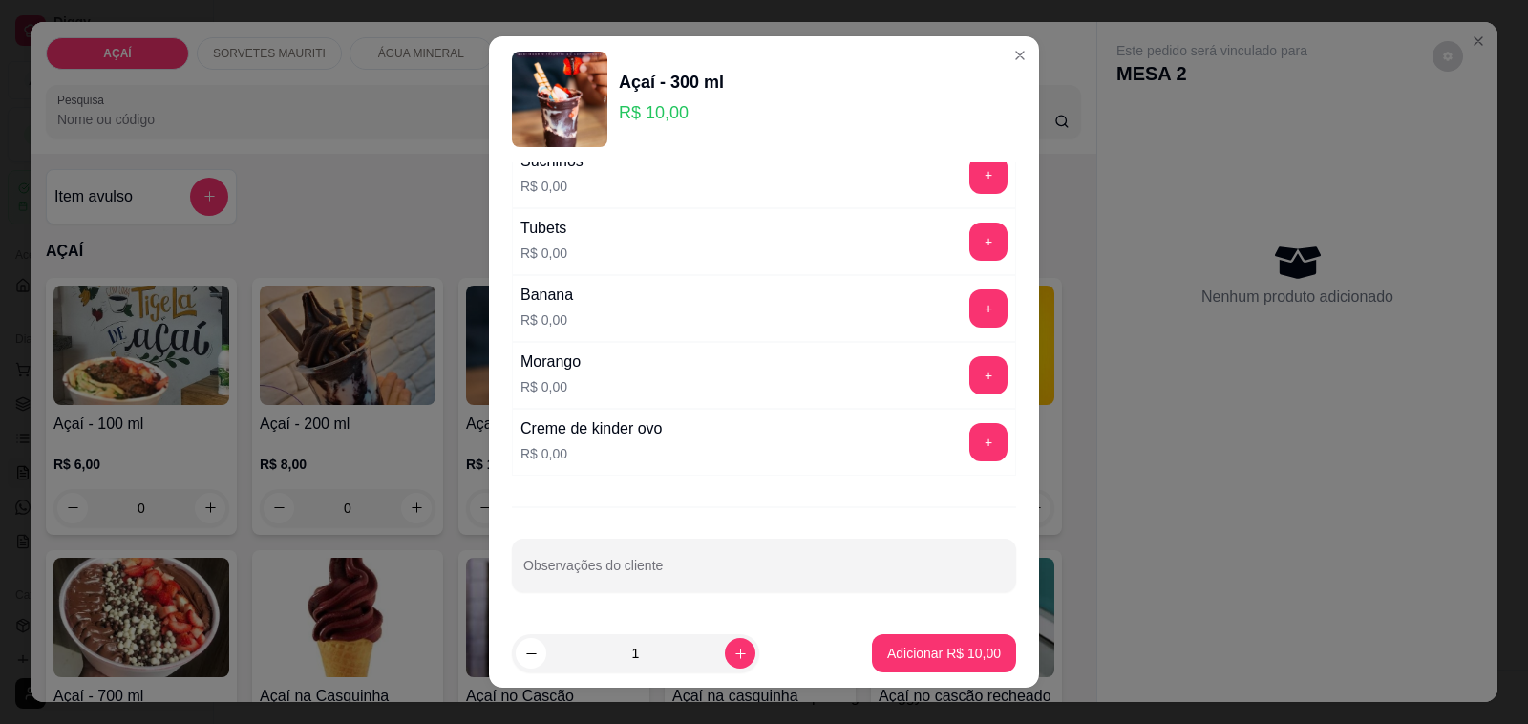
scroll to position [2448, 0]
click at [970, 380] on button "+" at bounding box center [989, 375] width 38 height 38
click at [885, 384] on button "-" at bounding box center [903, 375] width 37 height 37
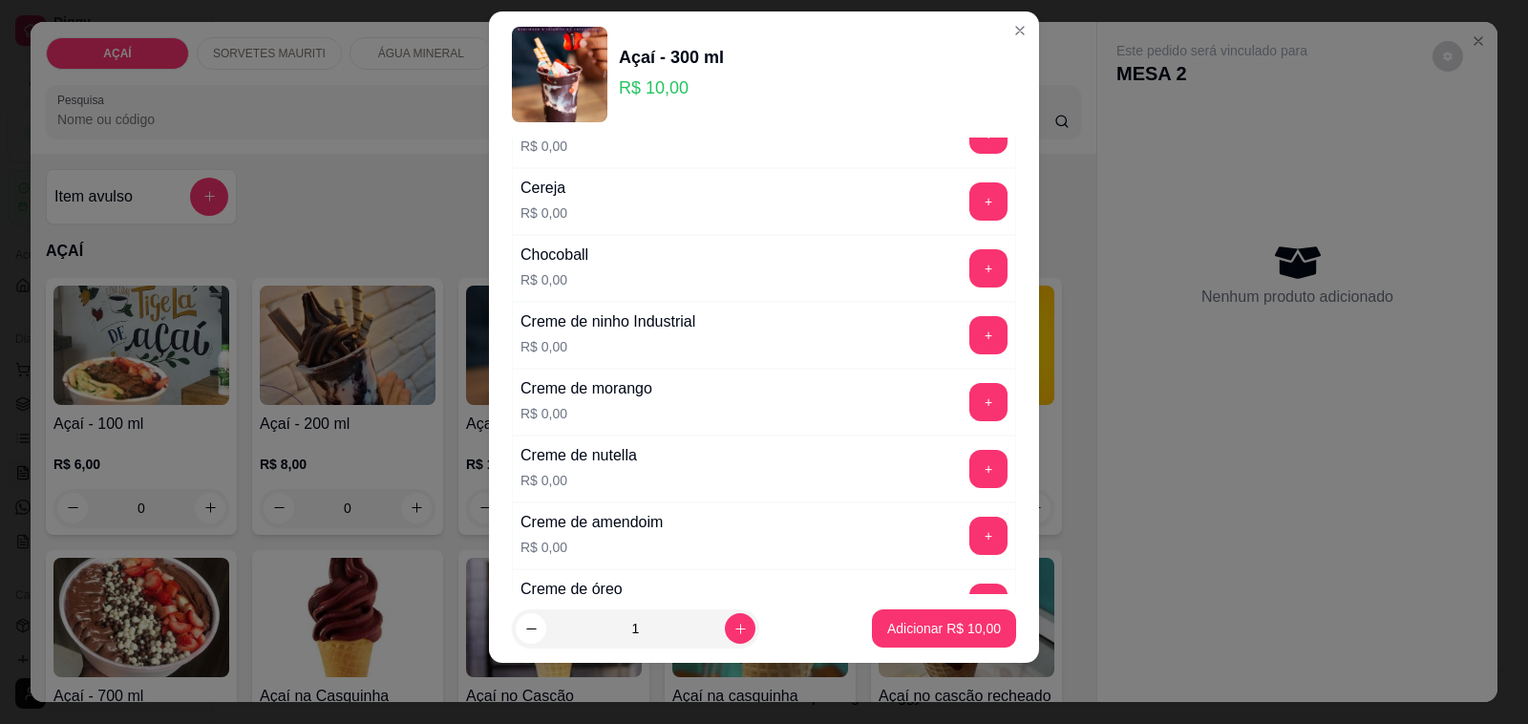
scroll to position [299, 0]
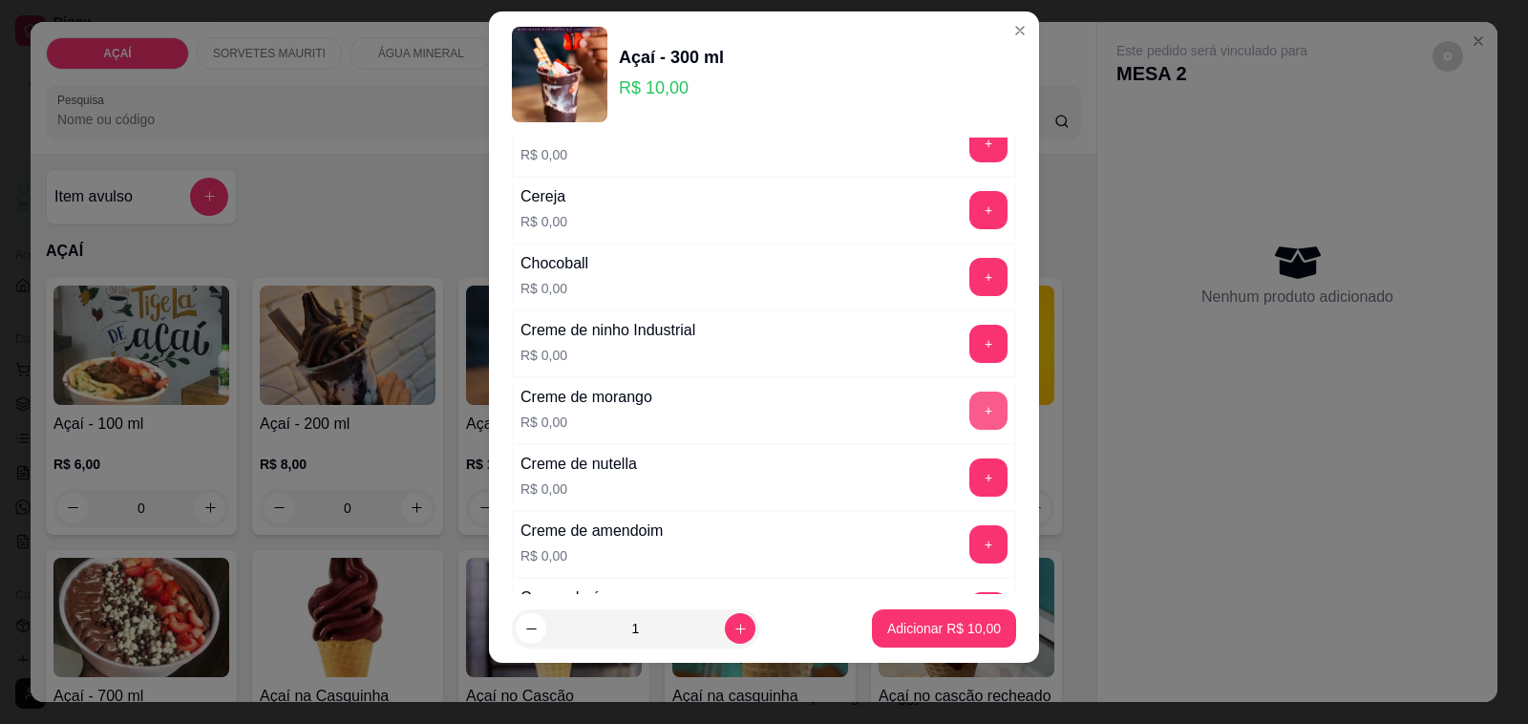
click at [970, 394] on button "+" at bounding box center [989, 411] width 38 height 38
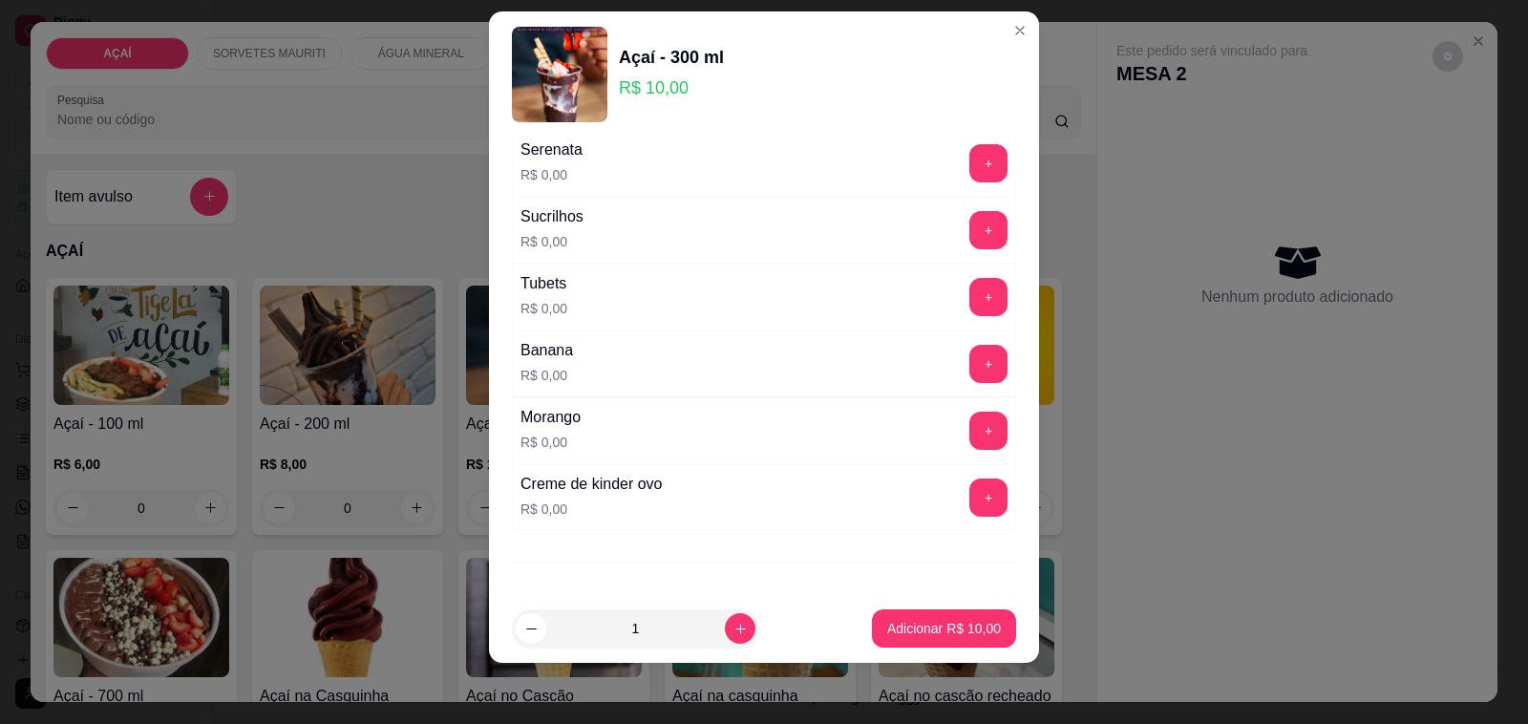
scroll to position [2448, 0]
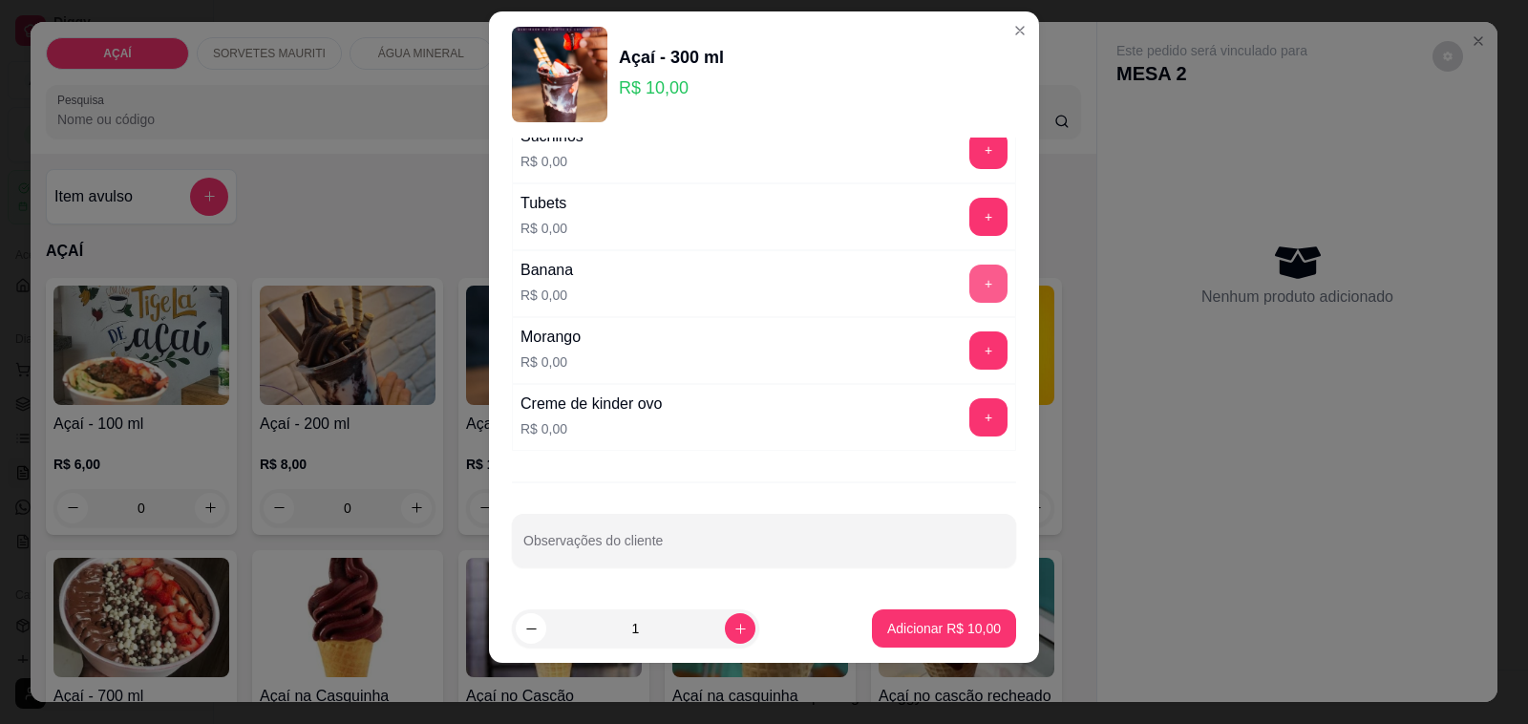
click at [970, 287] on button "+" at bounding box center [989, 284] width 38 height 38
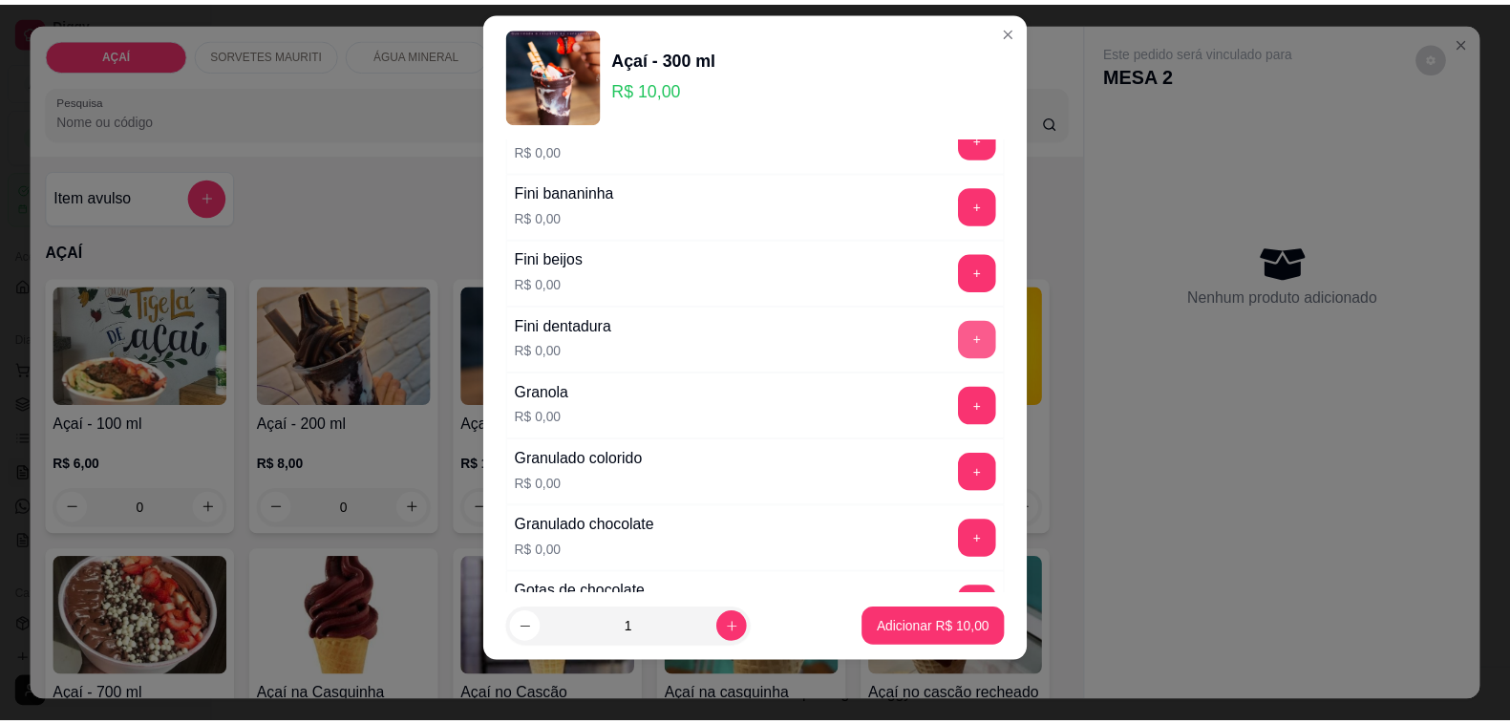
scroll to position [1493, 0]
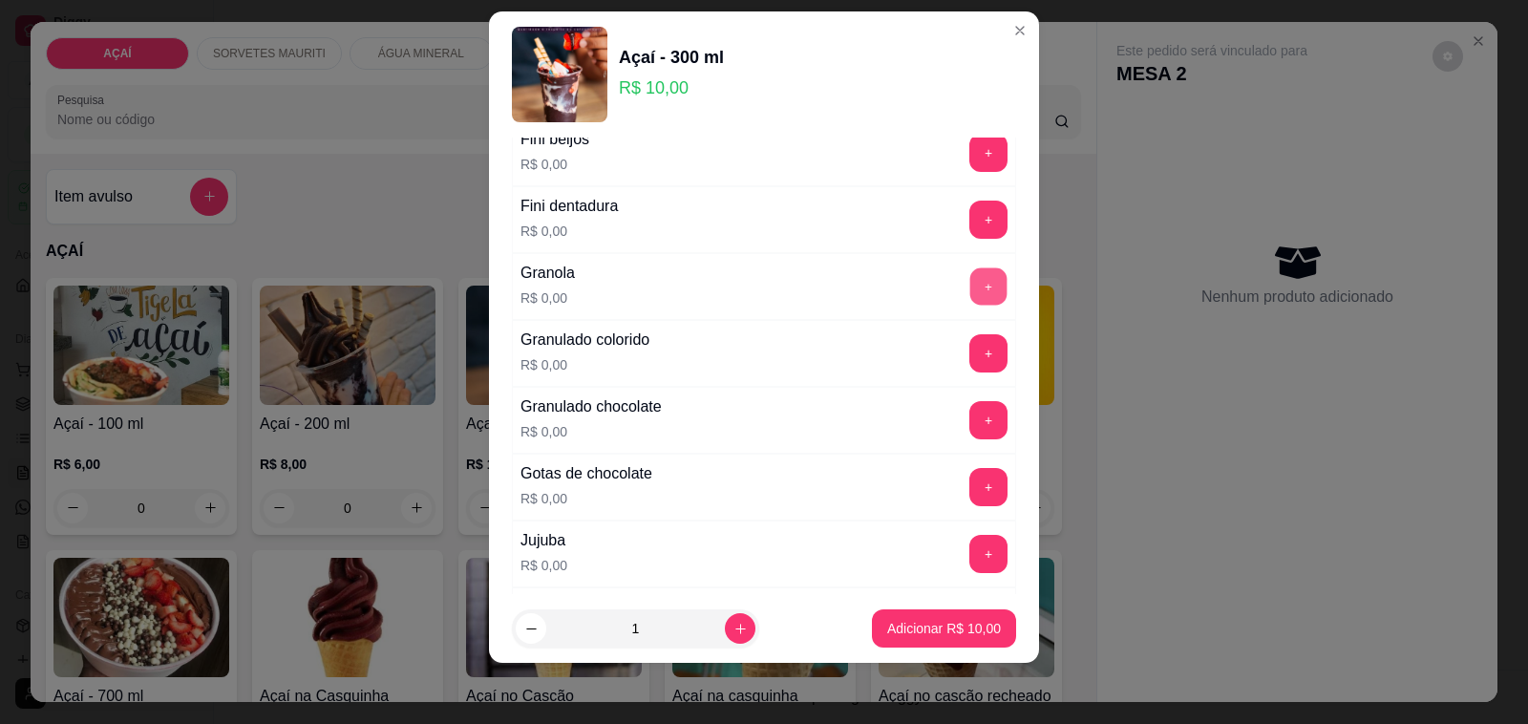
click at [970, 304] on button "+" at bounding box center [988, 286] width 37 height 37
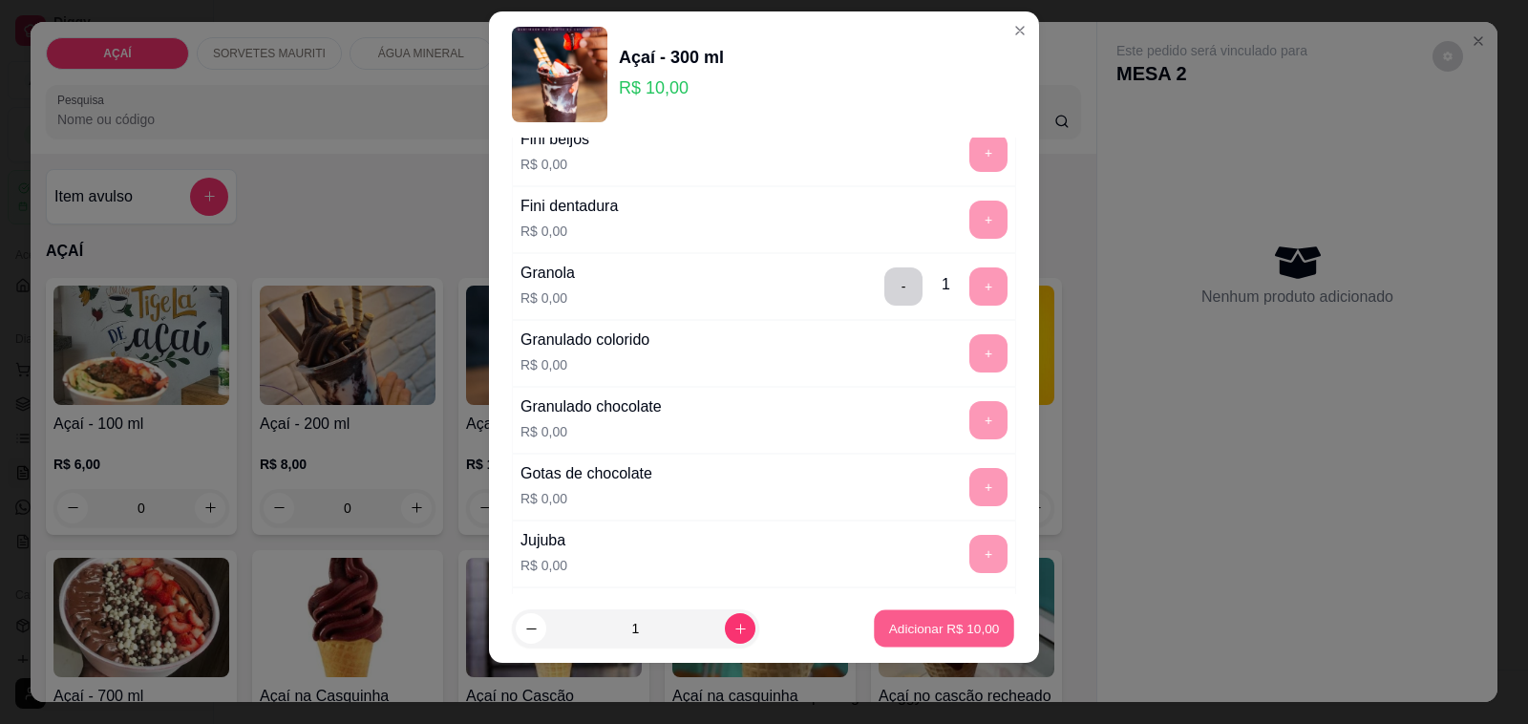
click at [872, 630] on div "Adicionar R$ 10,00" at bounding box center [944, 628] width 144 height 38
click at [975, 637] on button "Adicionar R$ 10,00" at bounding box center [944, 628] width 144 height 38
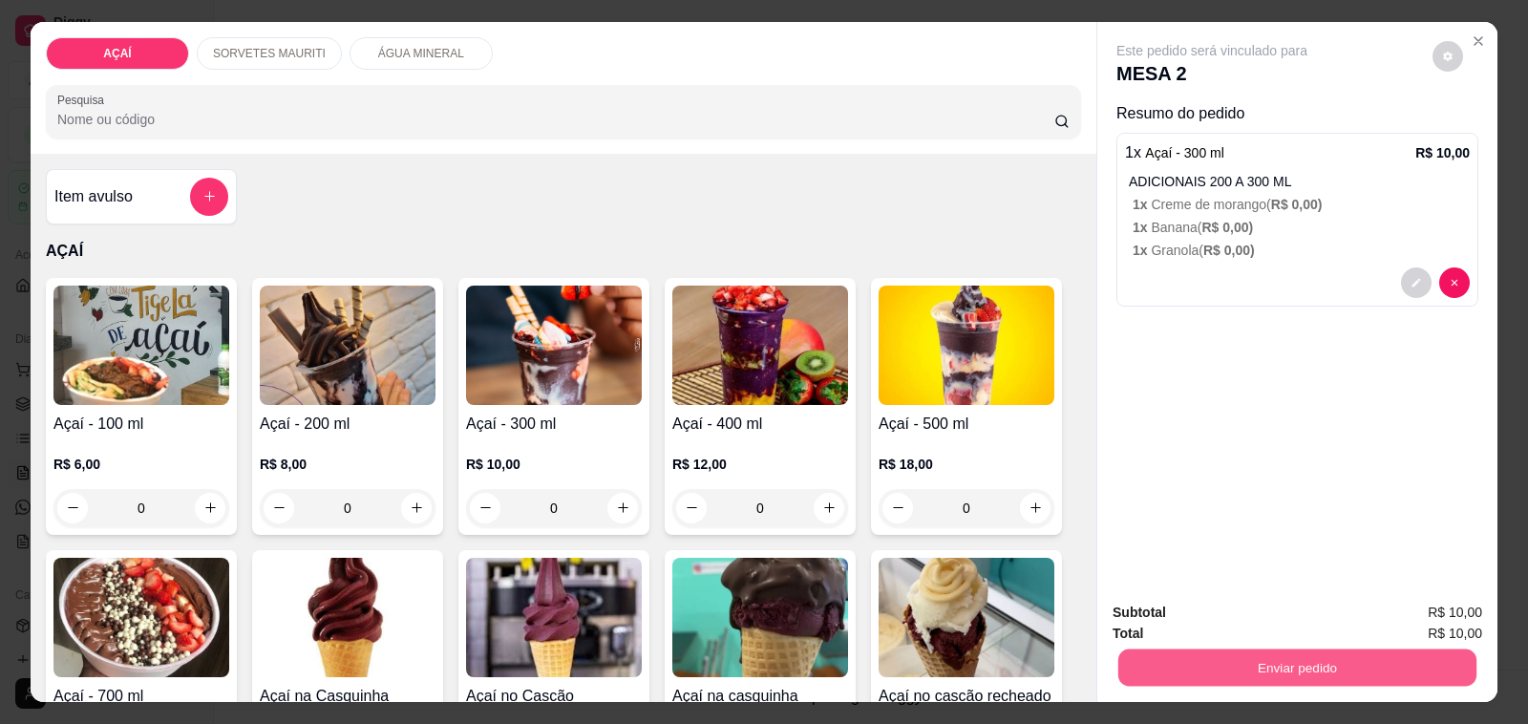
click at [1320, 661] on button "Enviar pedido" at bounding box center [1298, 668] width 358 height 37
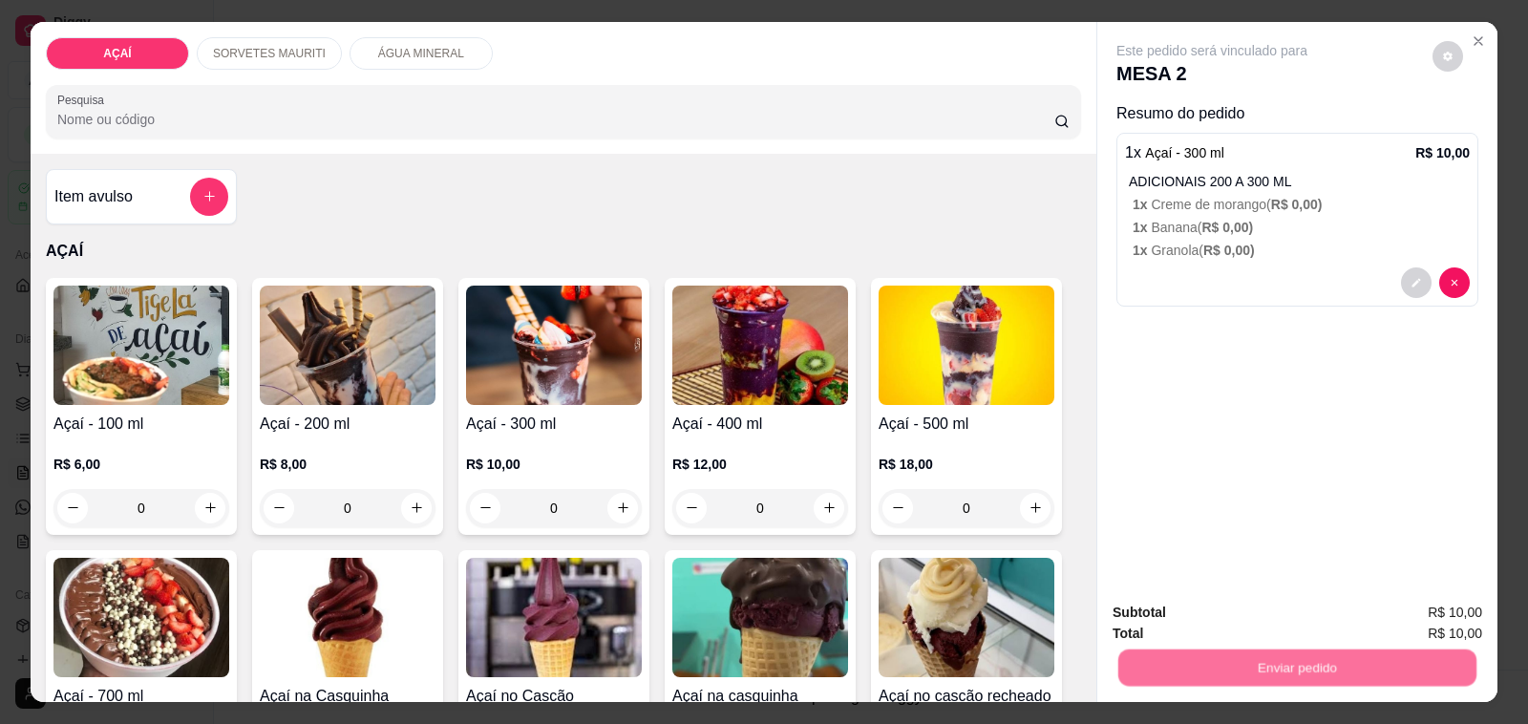
click at [1251, 622] on button "Não registrar e enviar pedido" at bounding box center [1233, 613] width 199 height 36
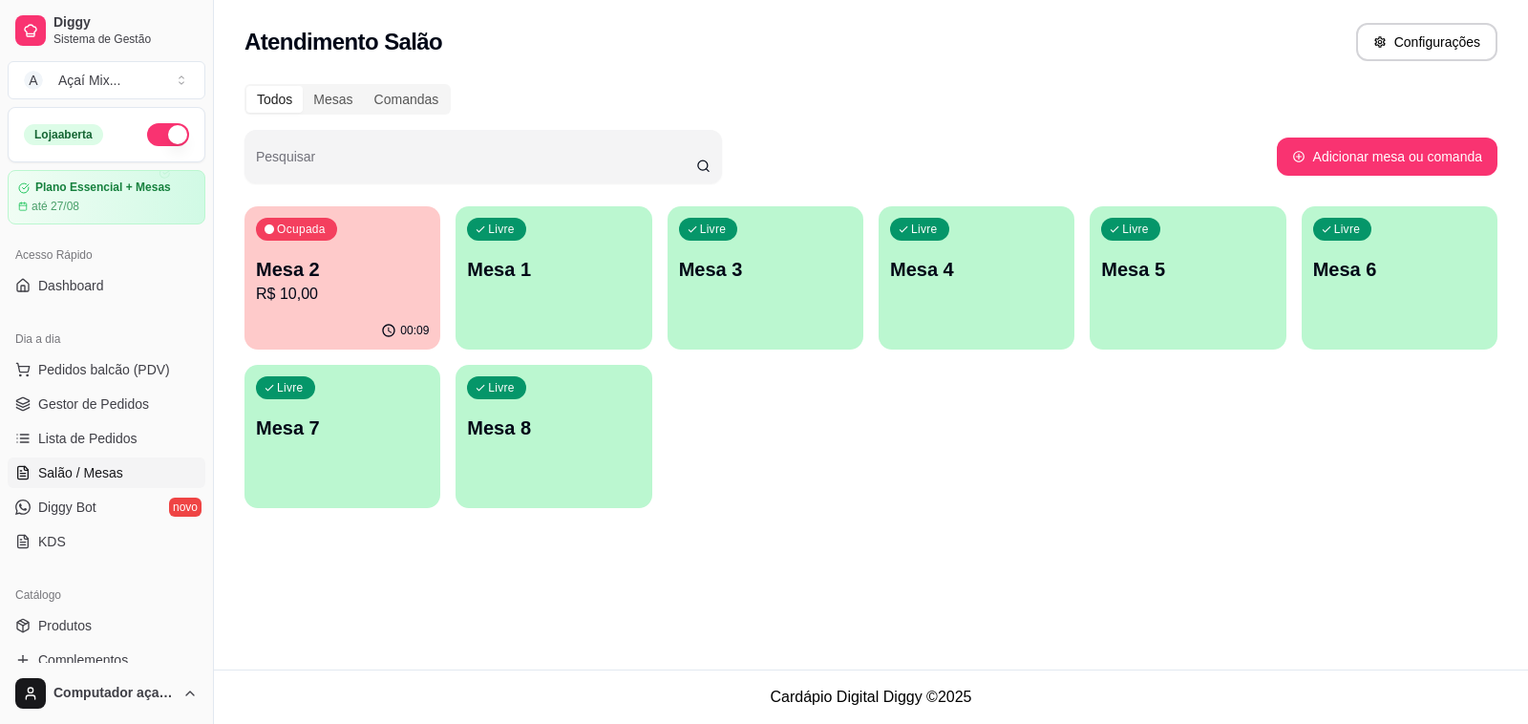
drag, startPoint x: 106, startPoint y: 394, endPoint x: 274, endPoint y: 444, distance: 175.6
click at [107, 397] on link "Gestor de Pedidos" at bounding box center [107, 404] width 198 height 31
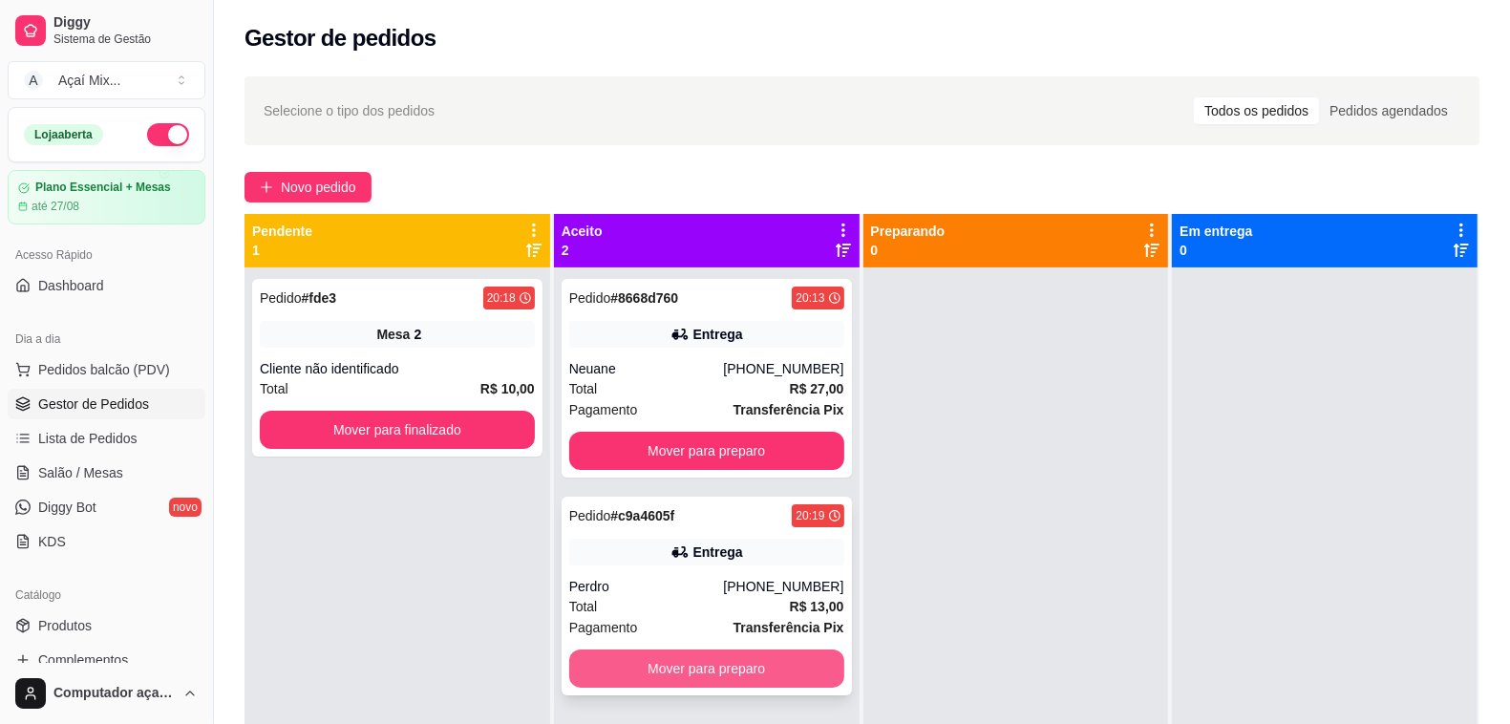
click at [691, 671] on button "Mover para preparo" at bounding box center [706, 669] width 275 height 38
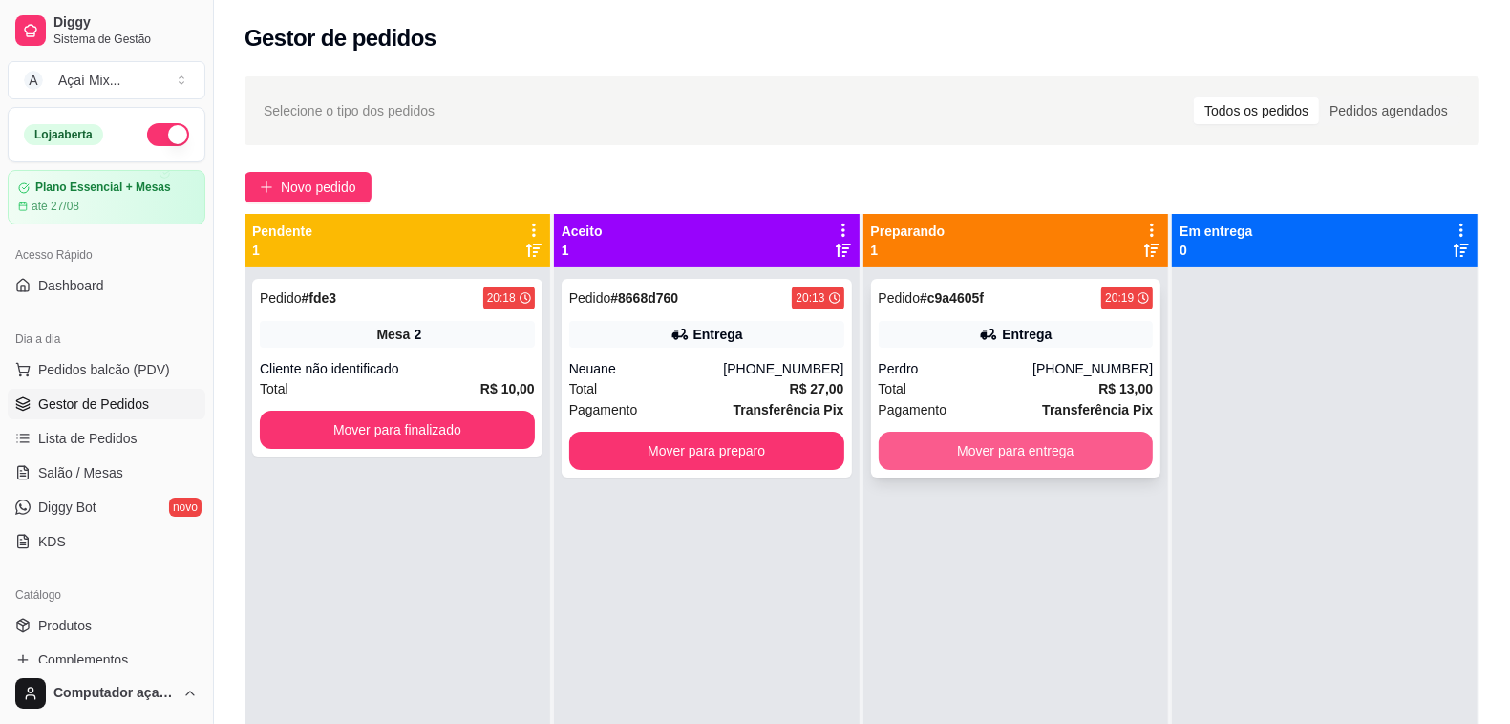
click at [980, 457] on button "Mover para entrega" at bounding box center [1016, 451] width 275 height 38
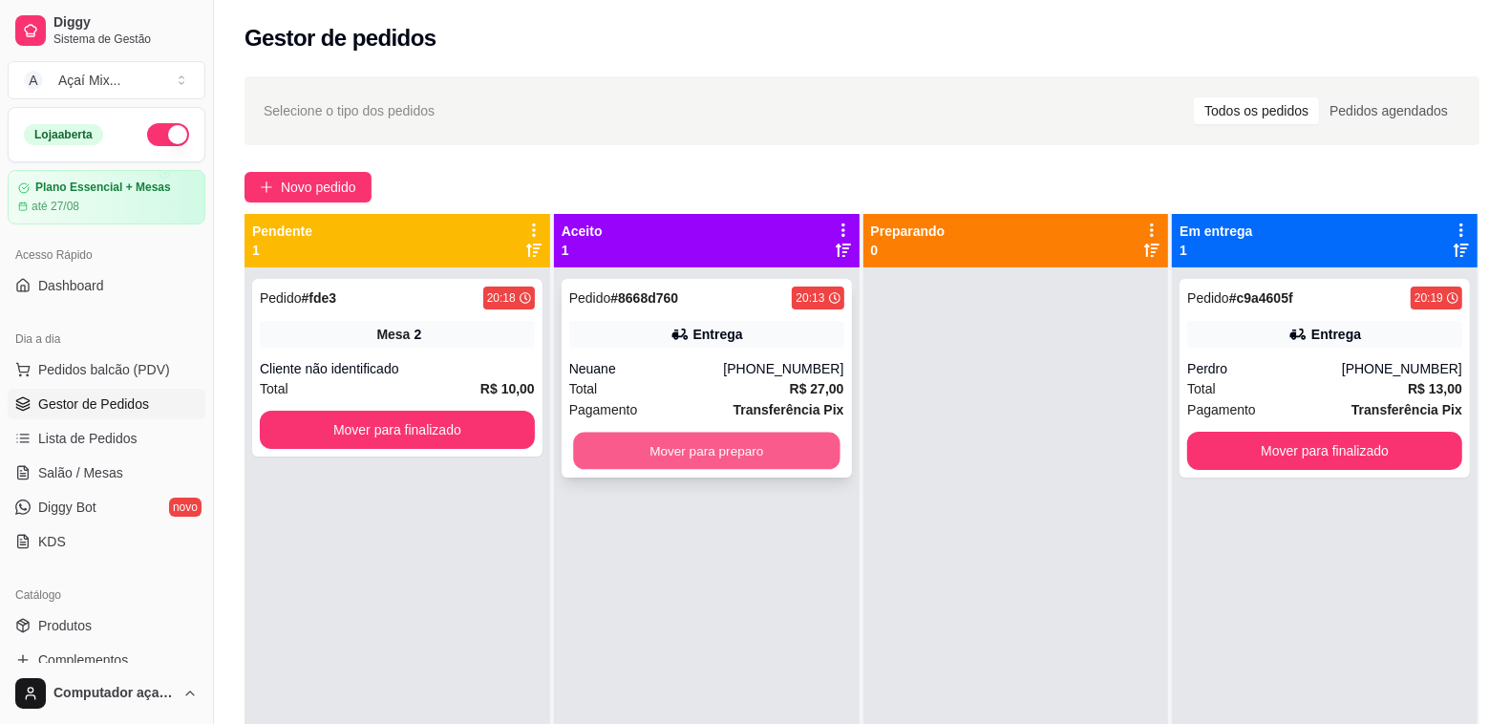
click at [762, 437] on button "Mover para preparo" at bounding box center [706, 451] width 266 height 37
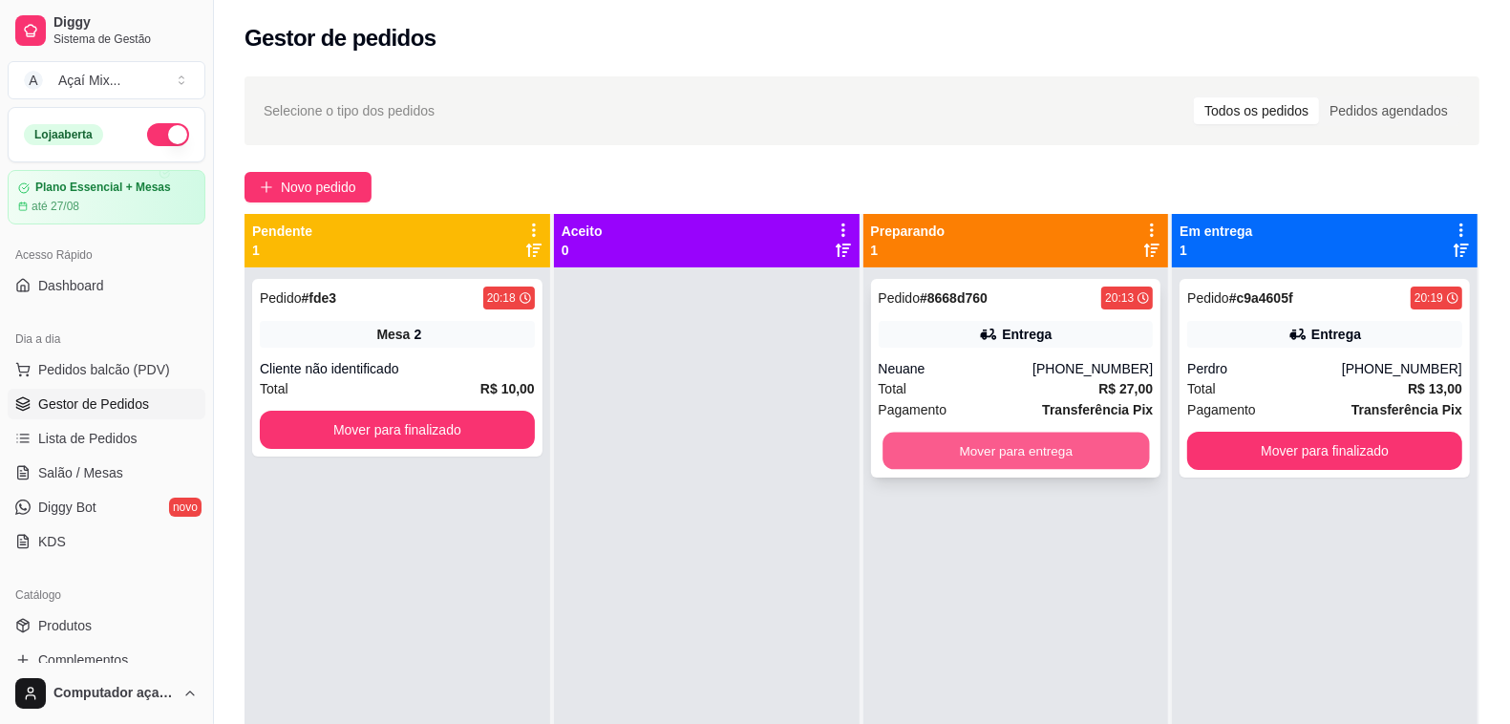
click at [1043, 439] on button "Mover para entrega" at bounding box center [1016, 451] width 266 height 37
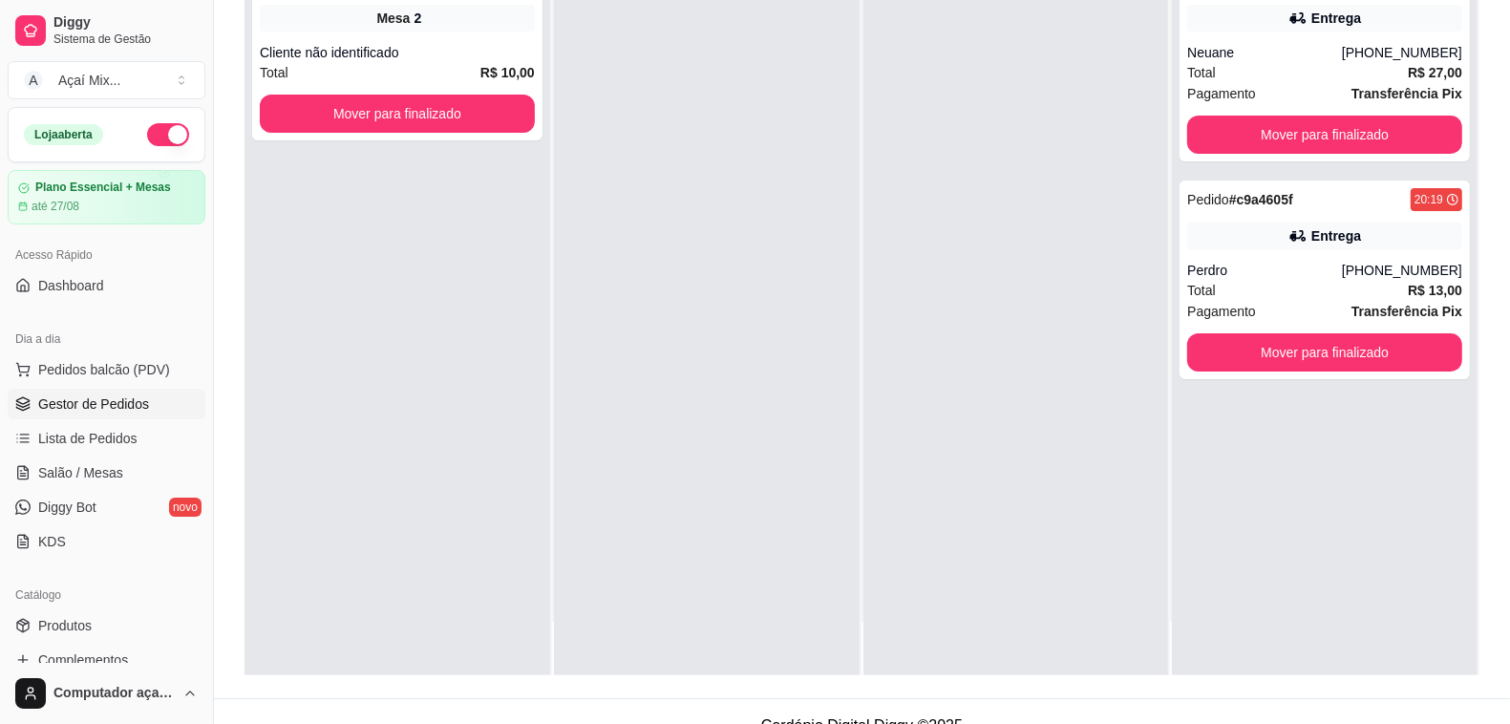
scroll to position [291, 0]
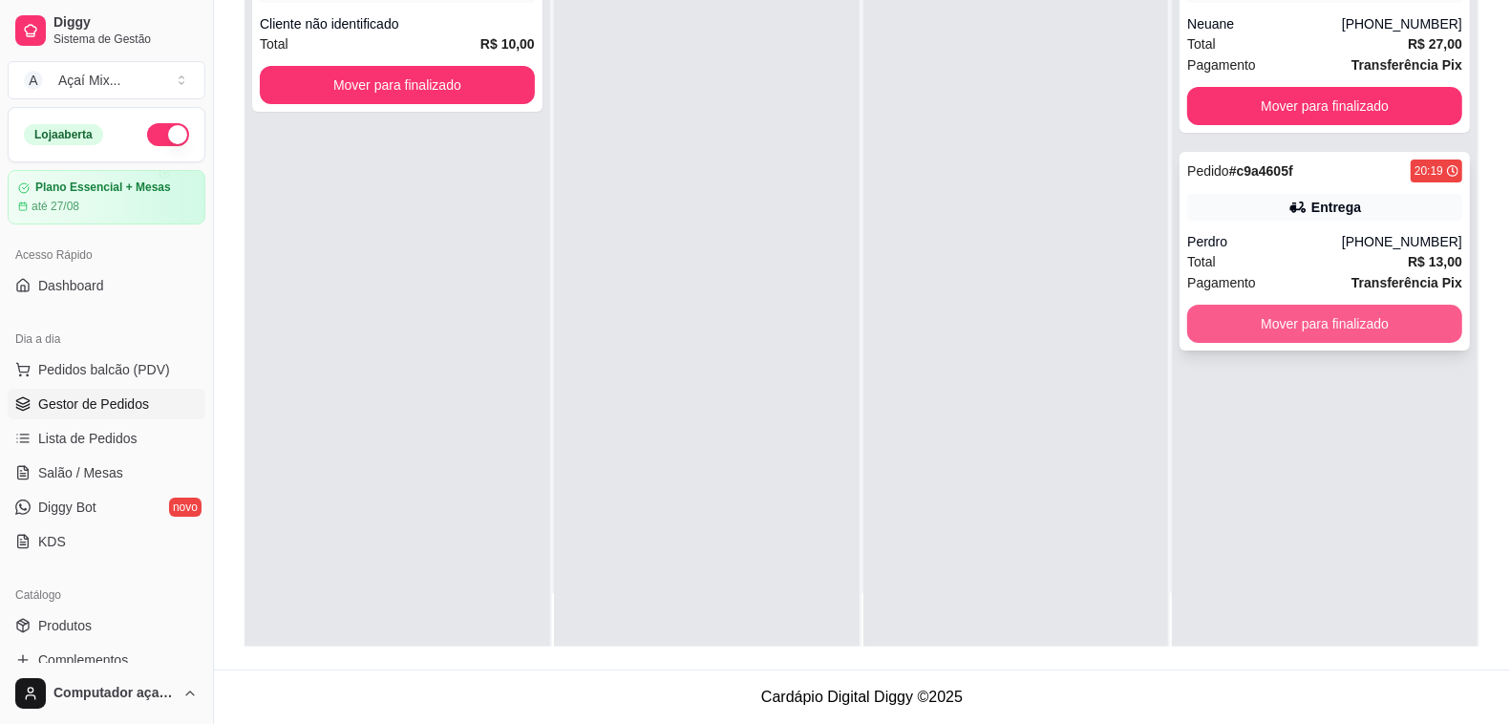
click at [1256, 307] on button "Mover para finalizado" at bounding box center [1324, 324] width 275 height 38
